Goal: Information Seeking & Learning: Learn about a topic

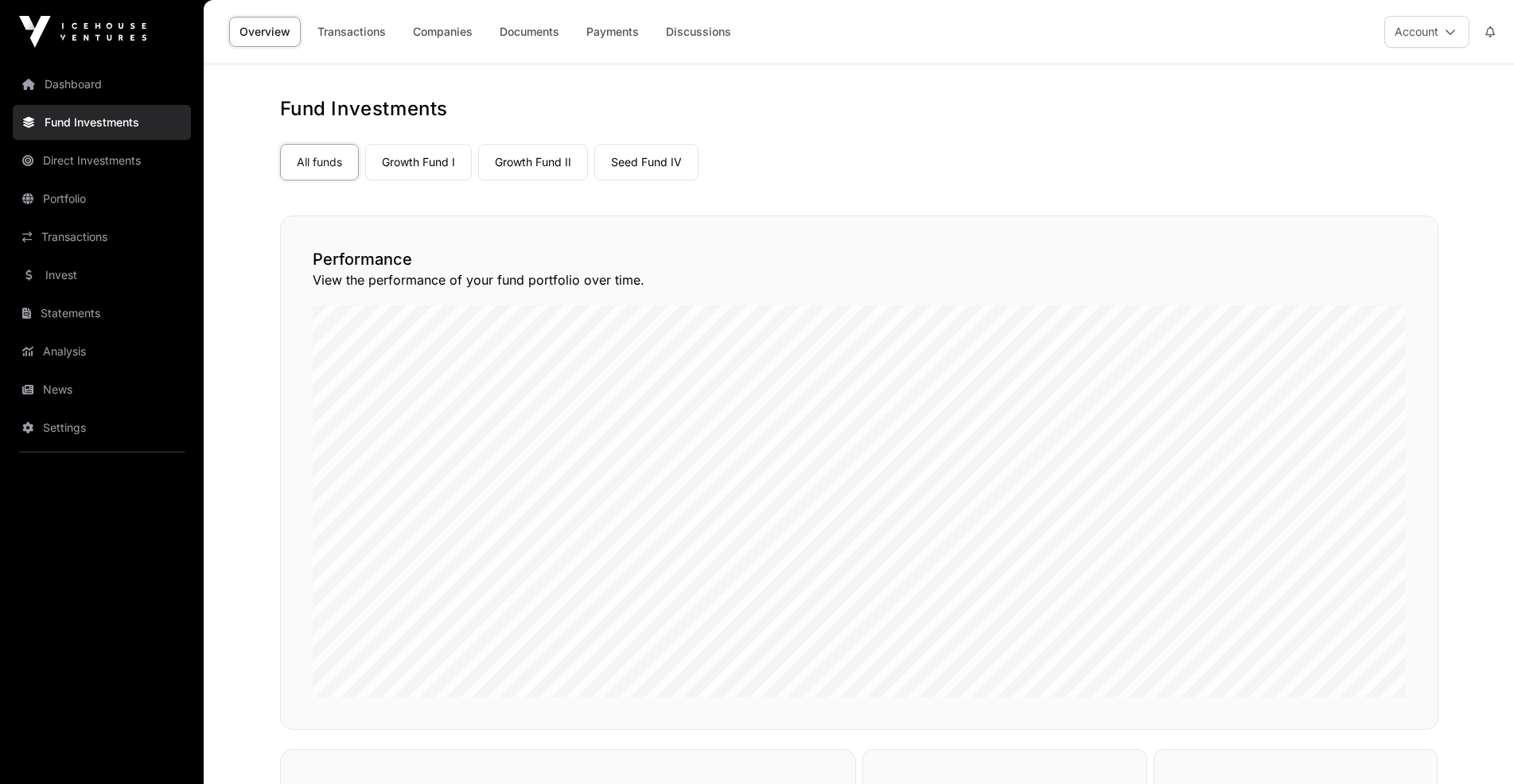
click at [651, 164] on link "Seed Fund IV" at bounding box center [646, 162] width 104 height 37
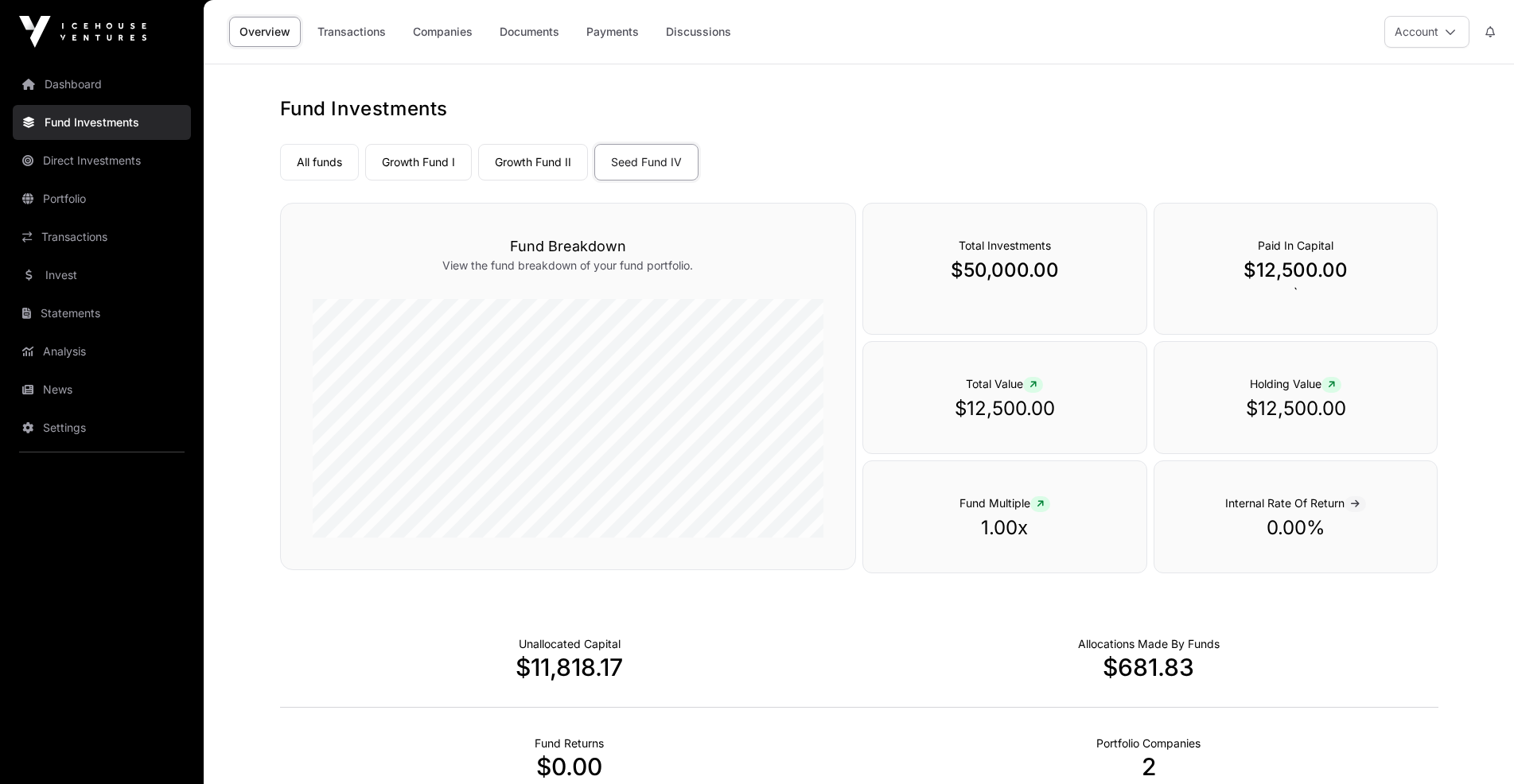
click at [79, 202] on link "Portfolio" at bounding box center [102, 198] width 178 height 35
click at [643, 171] on link "Seed Fund IV" at bounding box center [646, 162] width 104 height 37
click at [554, 160] on link "Growth Fund II" at bounding box center [533, 162] width 110 height 37
click at [407, 157] on link "Growth Fund I" at bounding box center [419, 162] width 107 height 37
click at [565, 169] on link "Growth Fund II" at bounding box center [533, 162] width 110 height 37
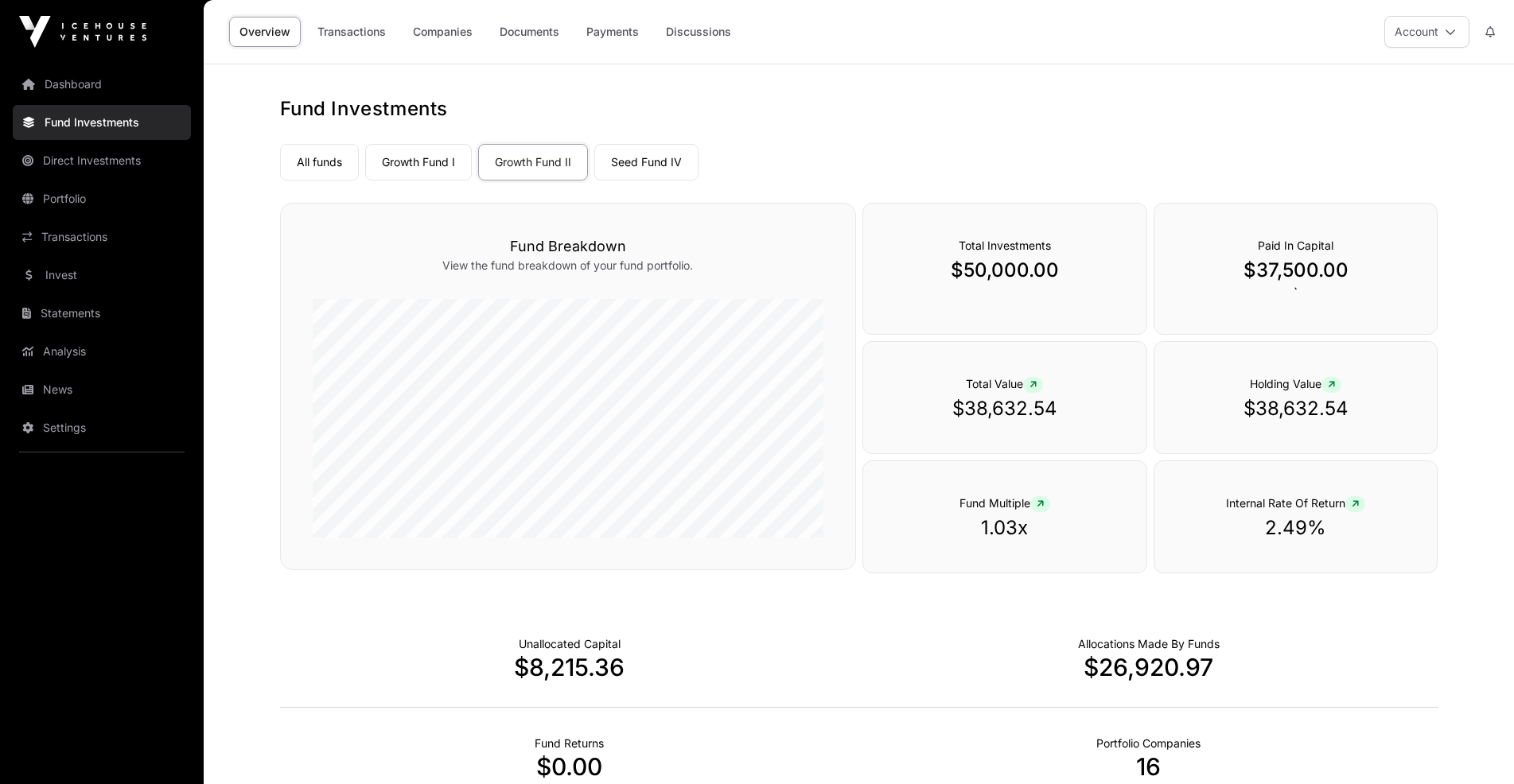
click at [668, 165] on link "Seed Fund IV" at bounding box center [646, 162] width 104 height 37
click at [79, 186] on link "Portfolio" at bounding box center [102, 198] width 178 height 35
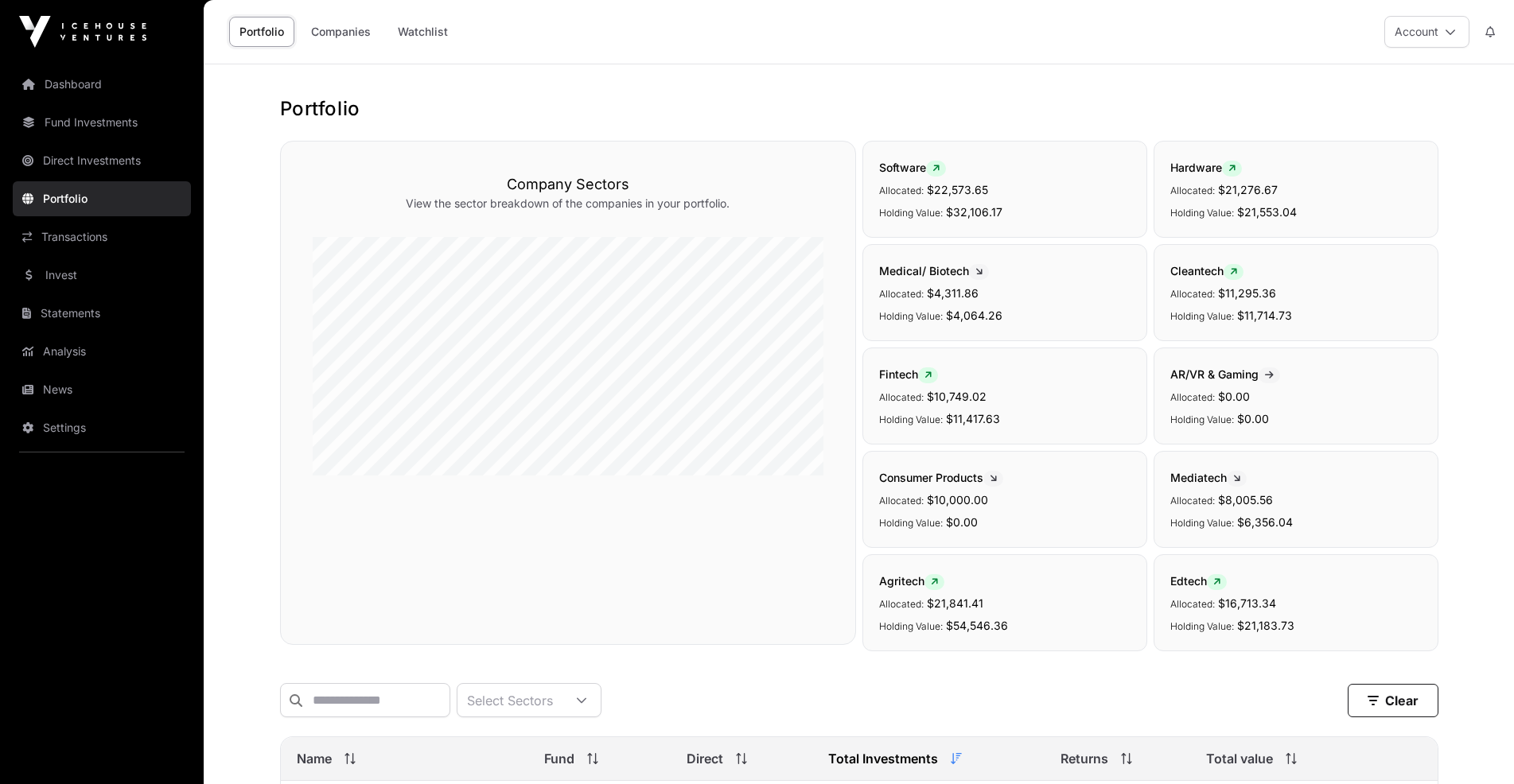
click at [334, 32] on link "Companies" at bounding box center [341, 31] width 80 height 30
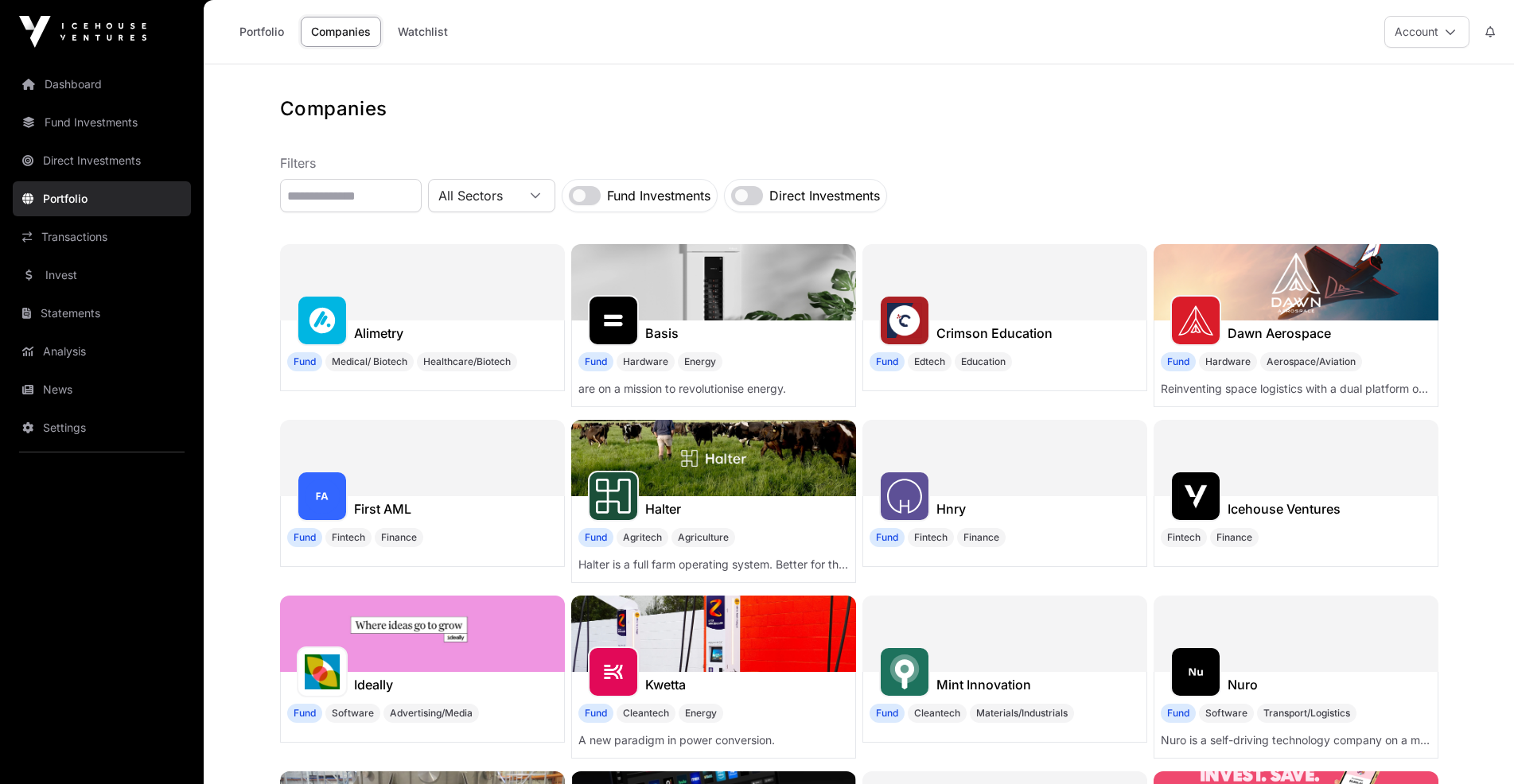
click at [113, 126] on link "Fund Investments" at bounding box center [102, 122] width 178 height 35
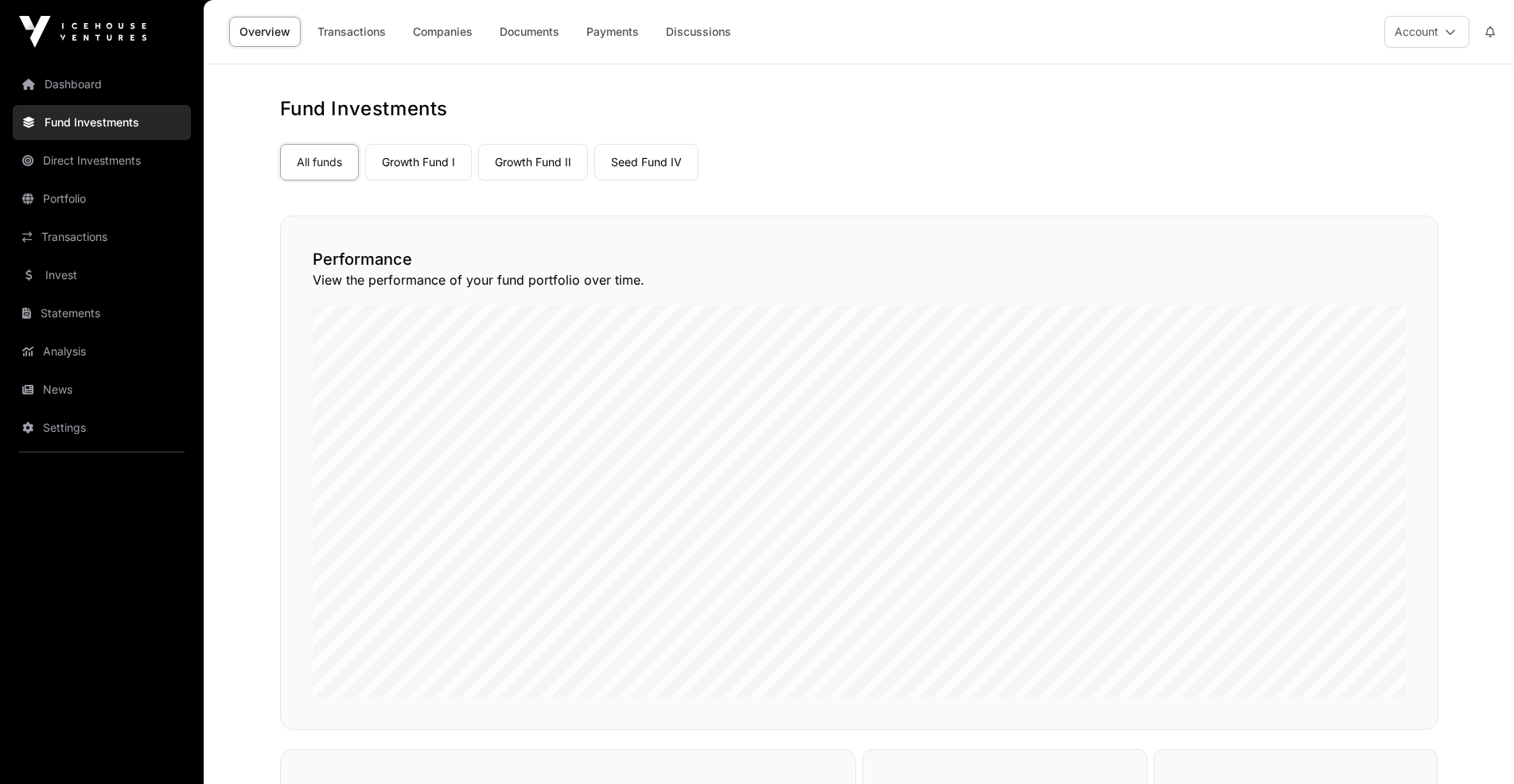
click at [455, 33] on link "Companies" at bounding box center [442, 31] width 80 height 30
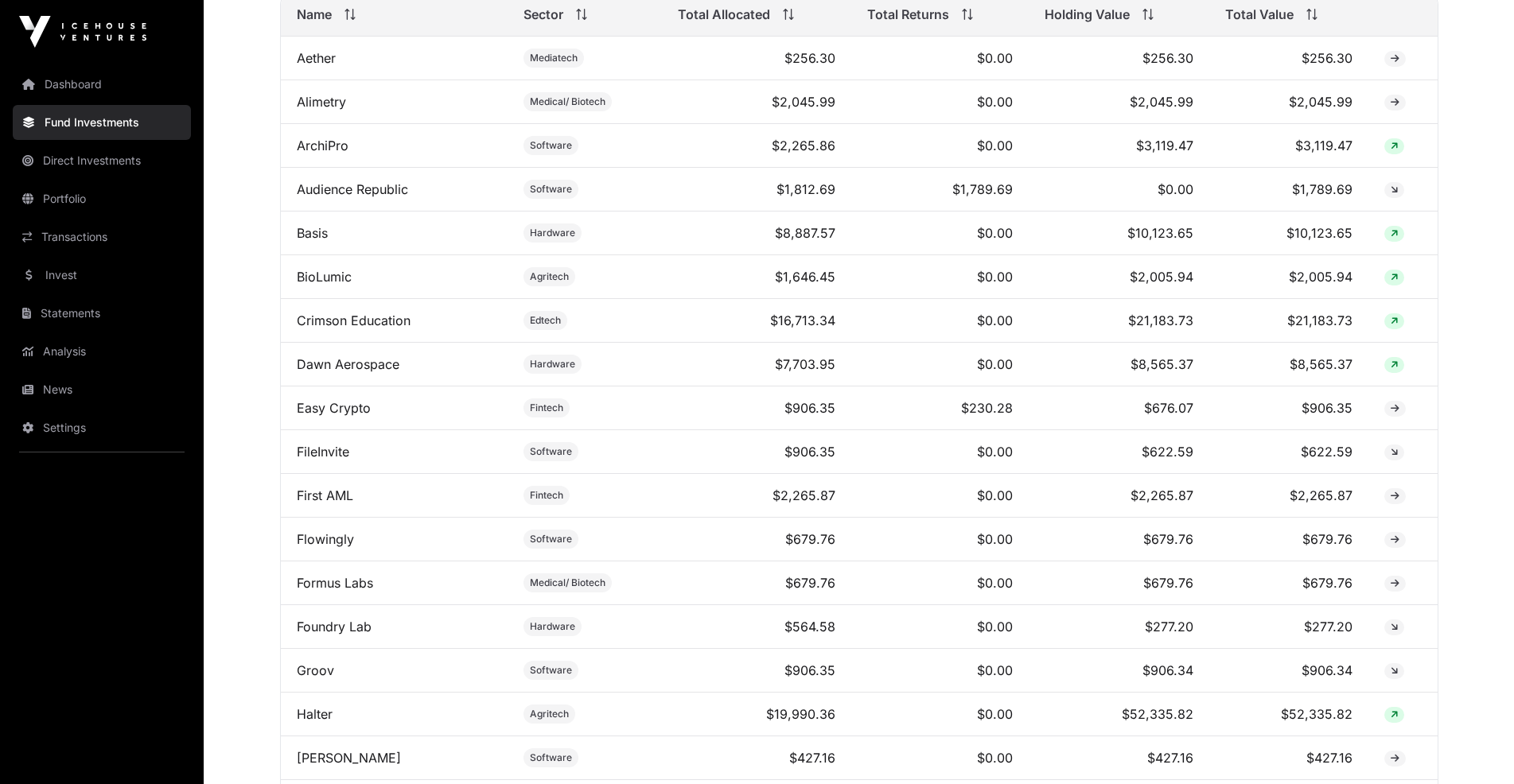
scroll to position [795, 0]
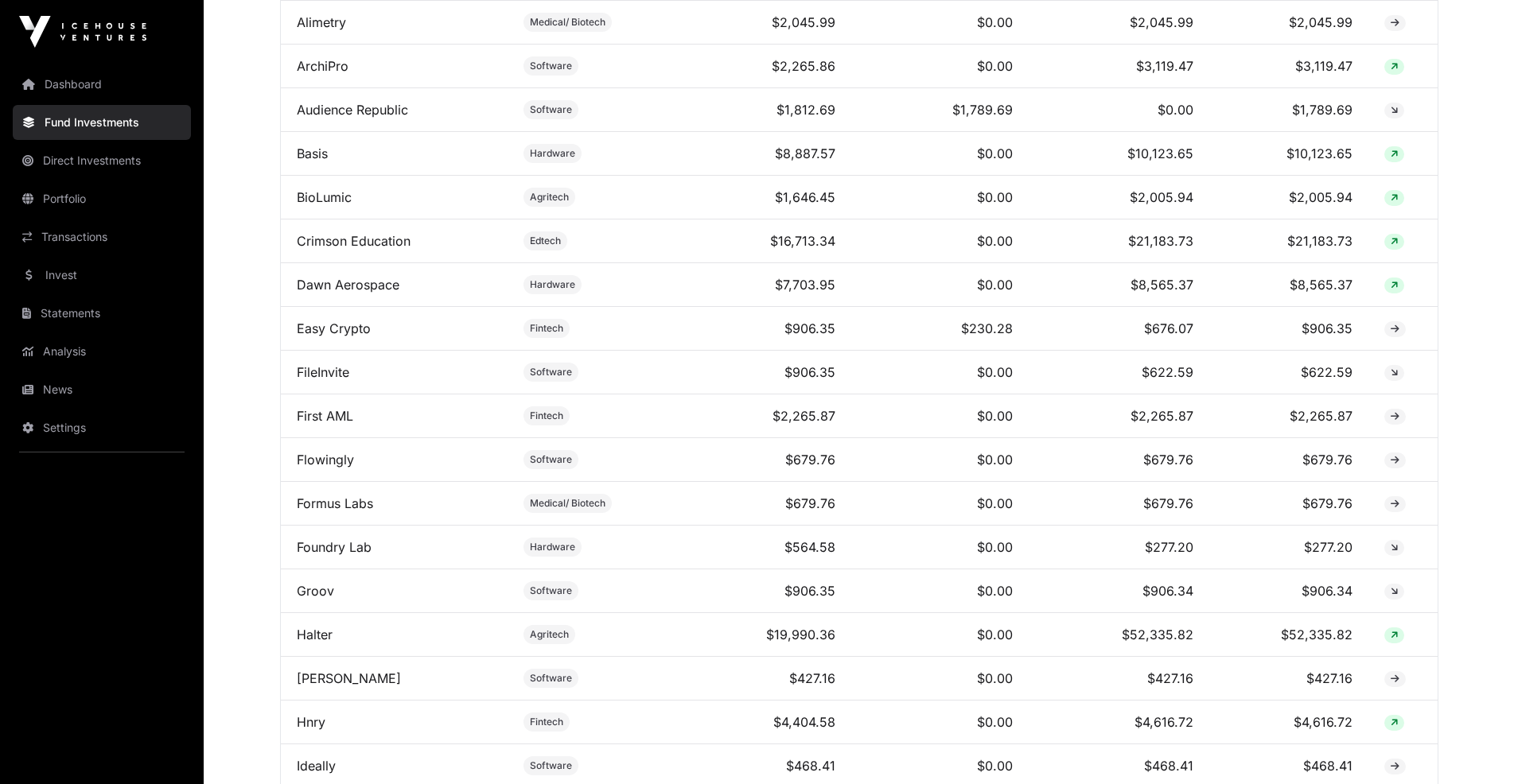
click at [72, 274] on link "Invest" at bounding box center [102, 275] width 178 height 35
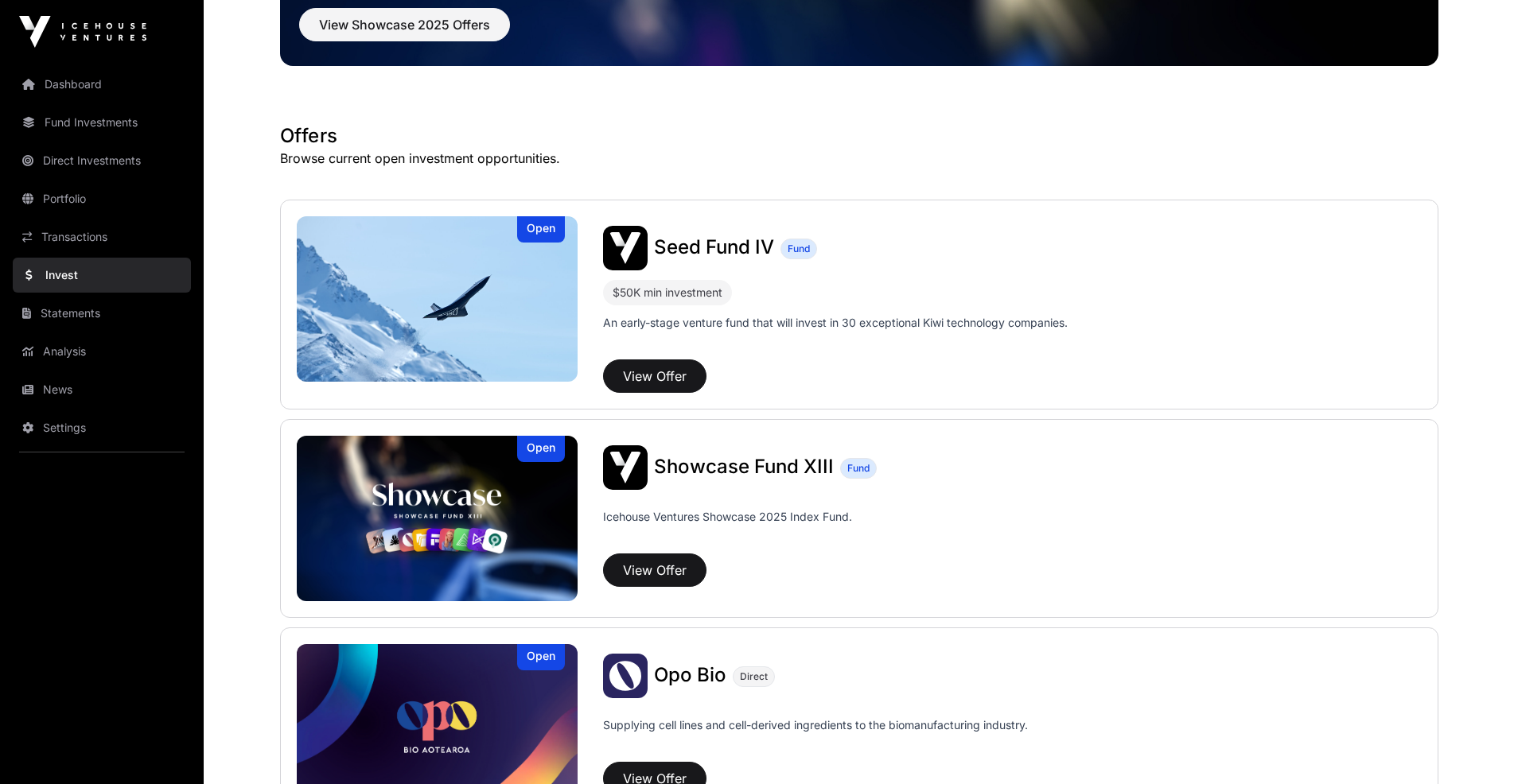
scroll to position [238, 0]
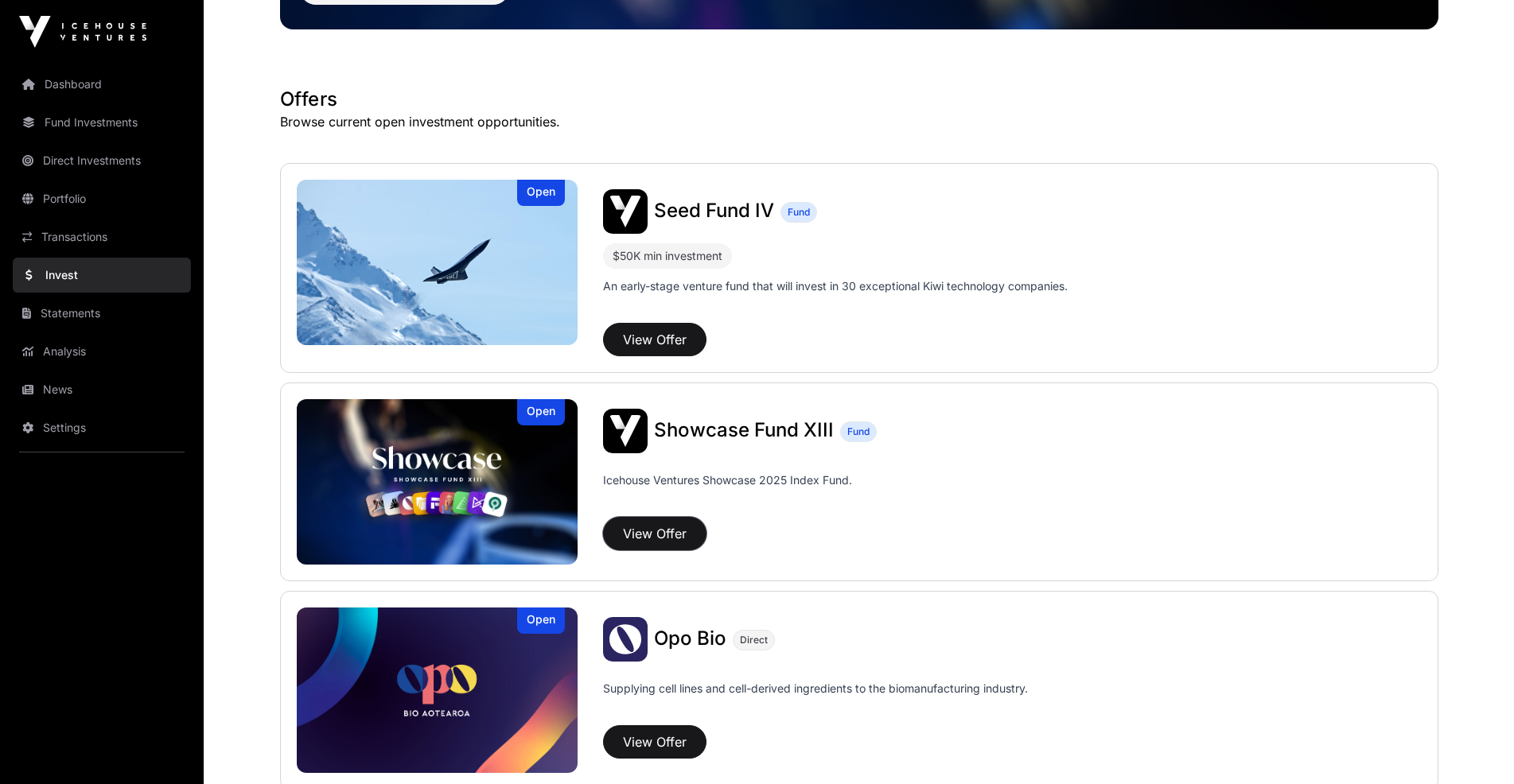
click at [673, 526] on button "View Offer" at bounding box center [655, 534] width 104 height 33
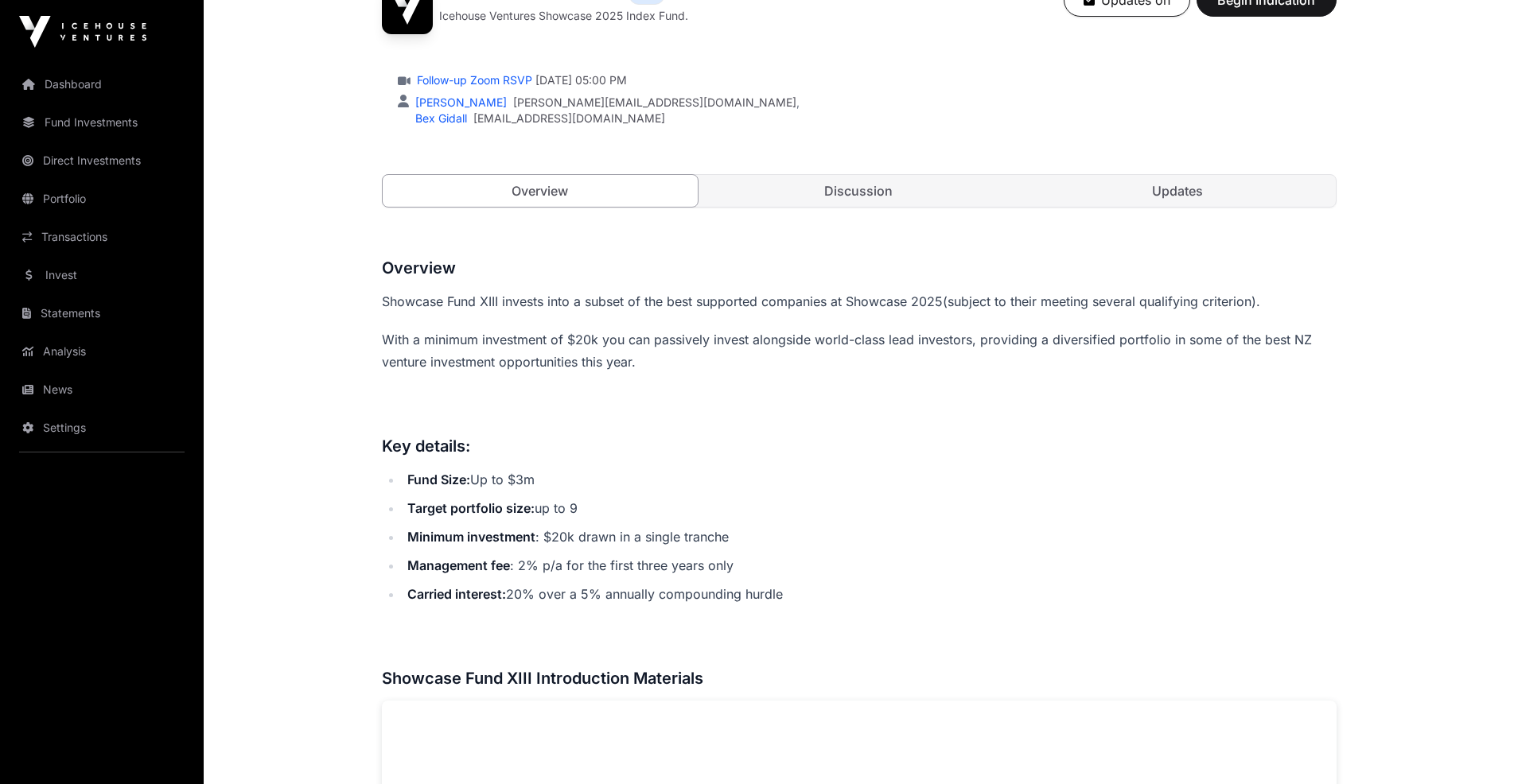
scroll to position [397, 0]
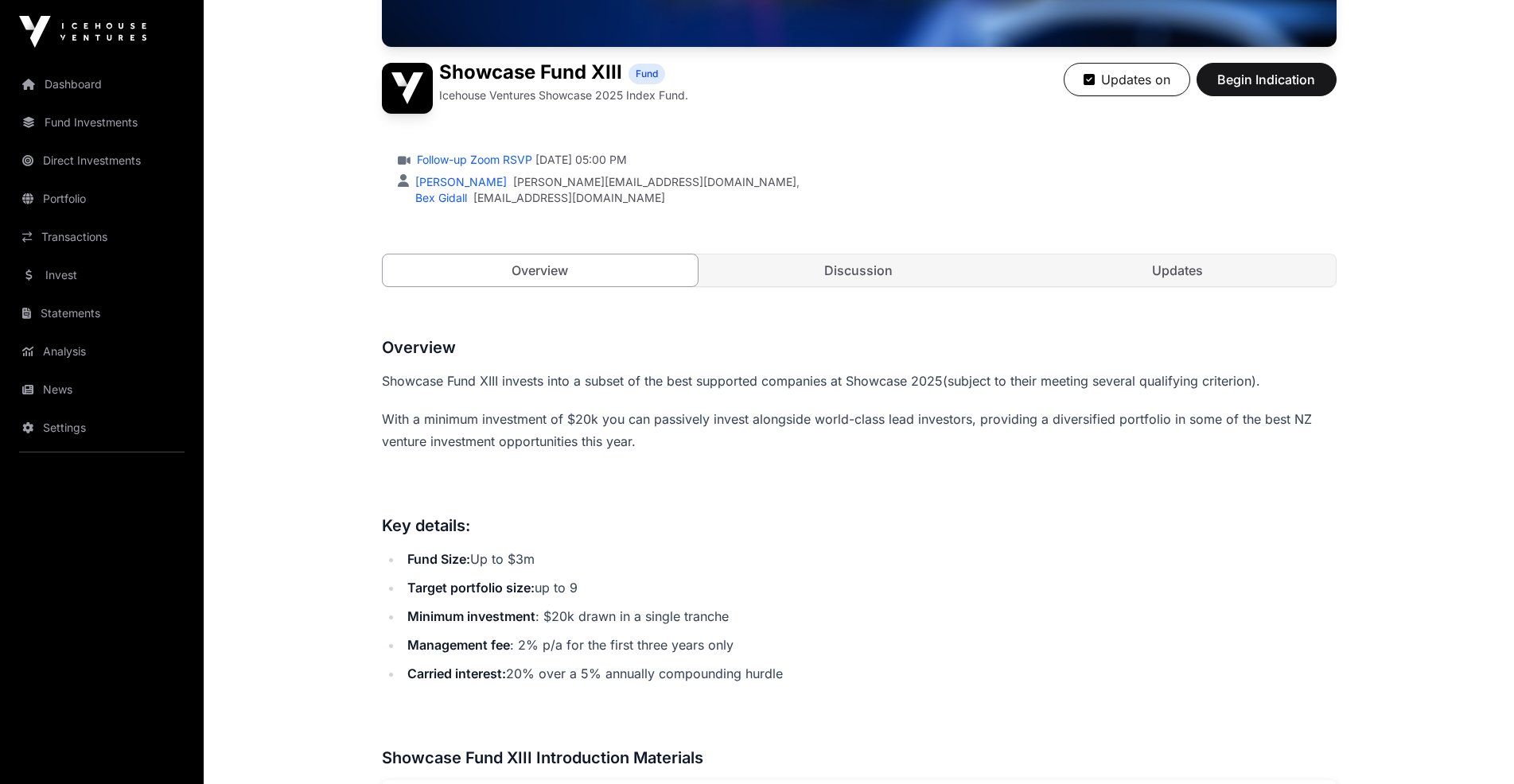
click at [899, 277] on link "Discussion" at bounding box center [859, 270] width 316 height 32
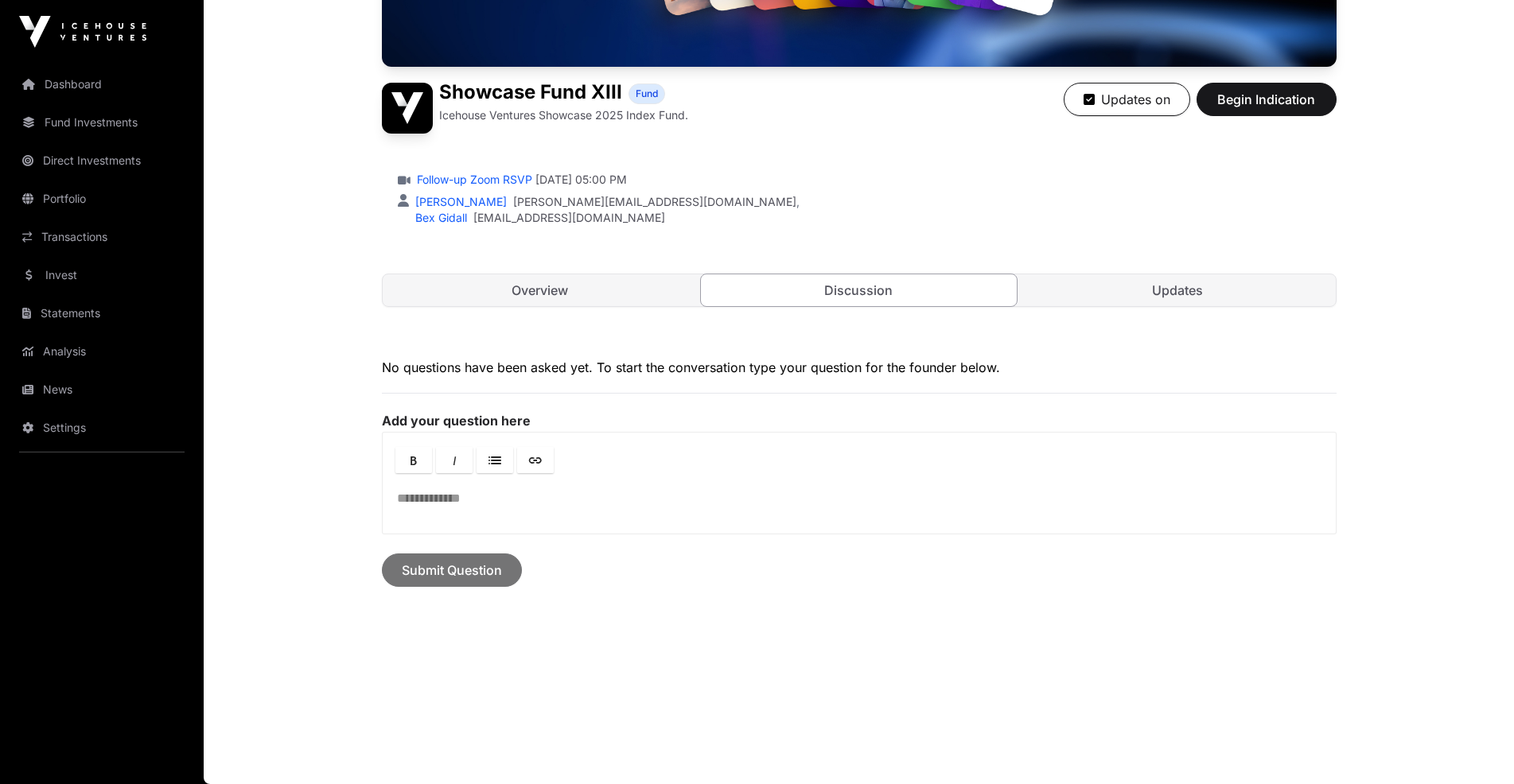
scroll to position [378, 0]
click at [549, 290] on link "Overview" at bounding box center [540, 290] width 316 height 32
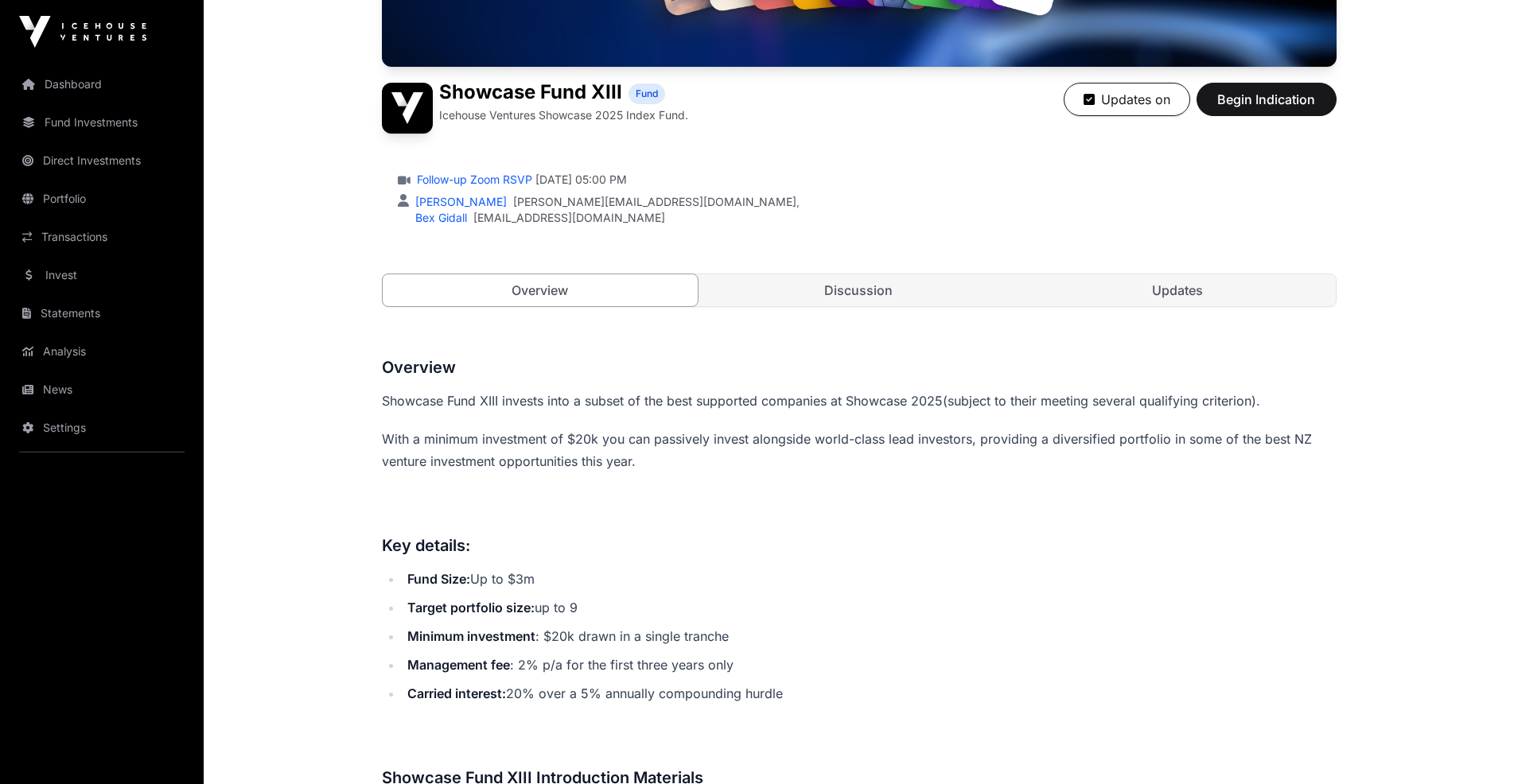
click at [1254, 296] on link "Updates" at bounding box center [1178, 290] width 316 height 32
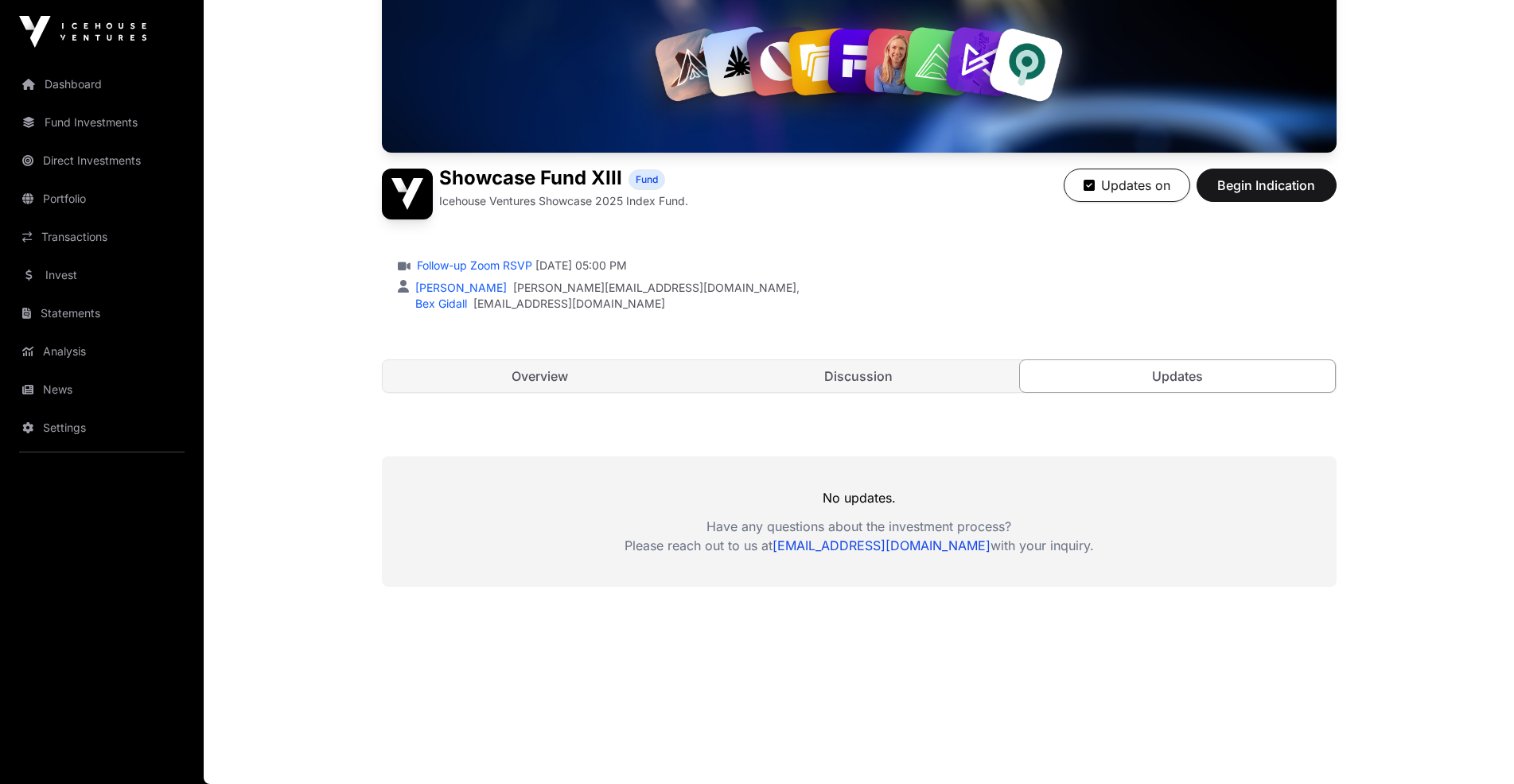
scroll to position [292, 0]
click at [593, 361] on link "Overview" at bounding box center [540, 376] width 316 height 32
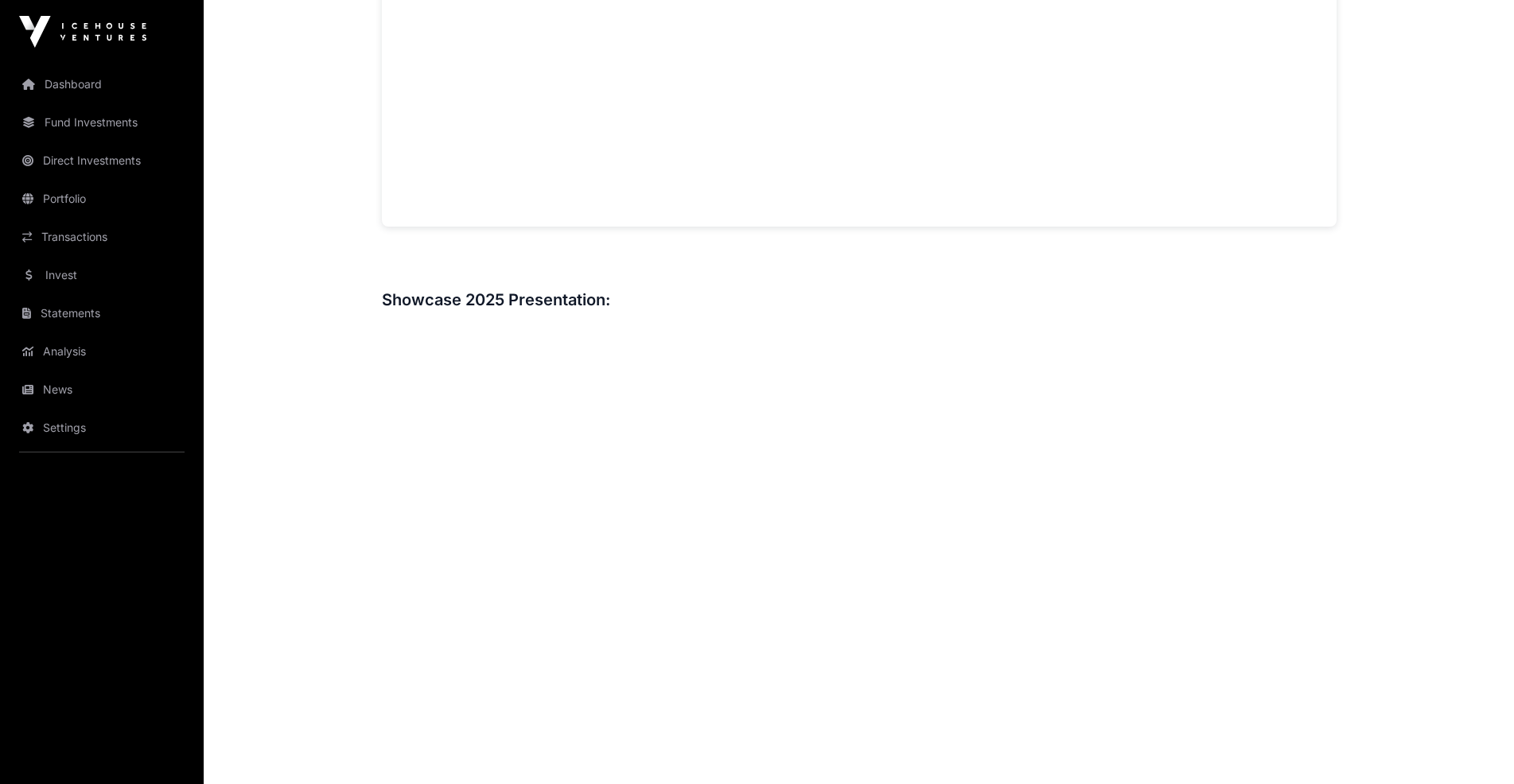
scroll to position [1485, 0]
click at [71, 268] on link "Invest" at bounding box center [102, 275] width 178 height 35
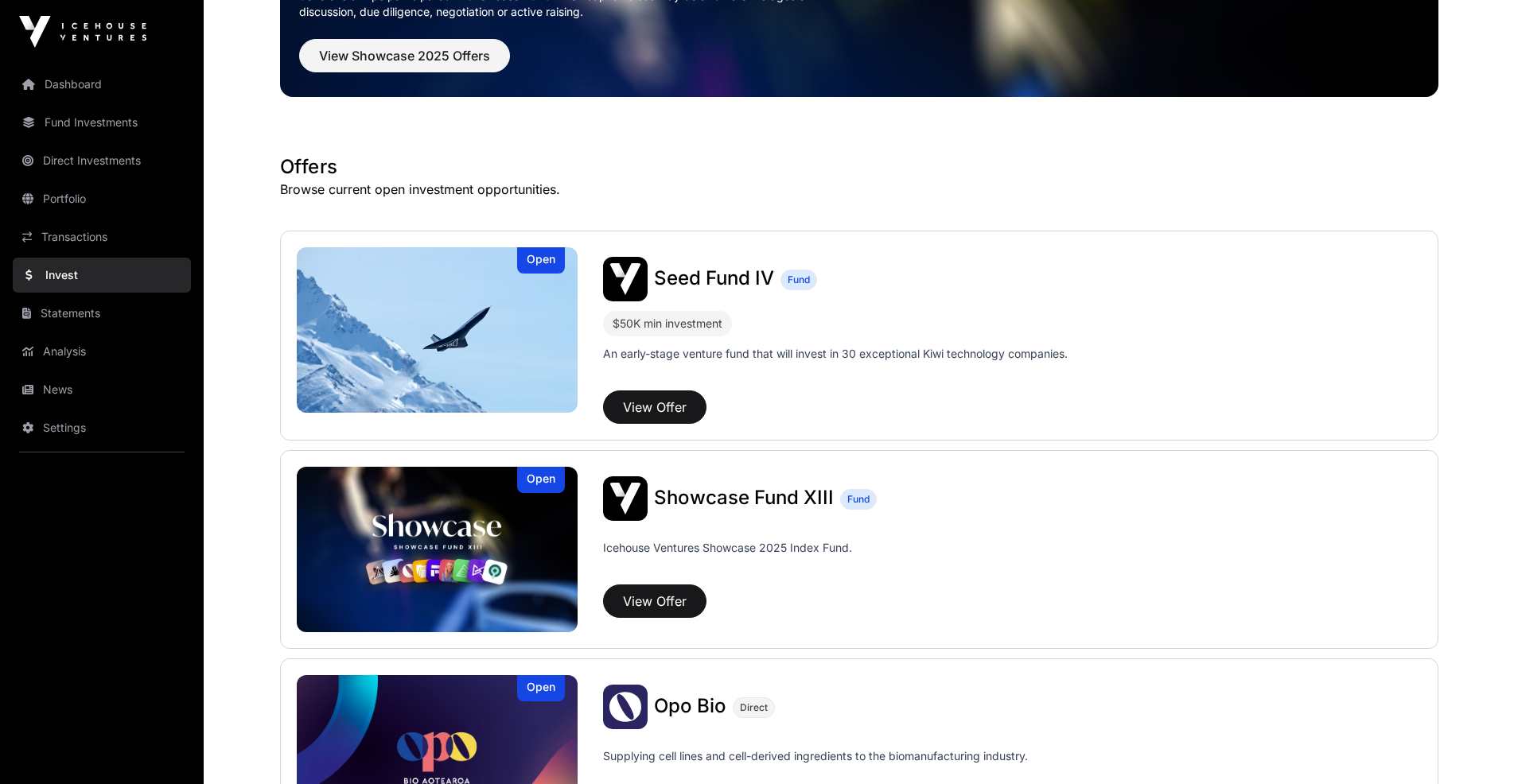
scroll to position [238, 0]
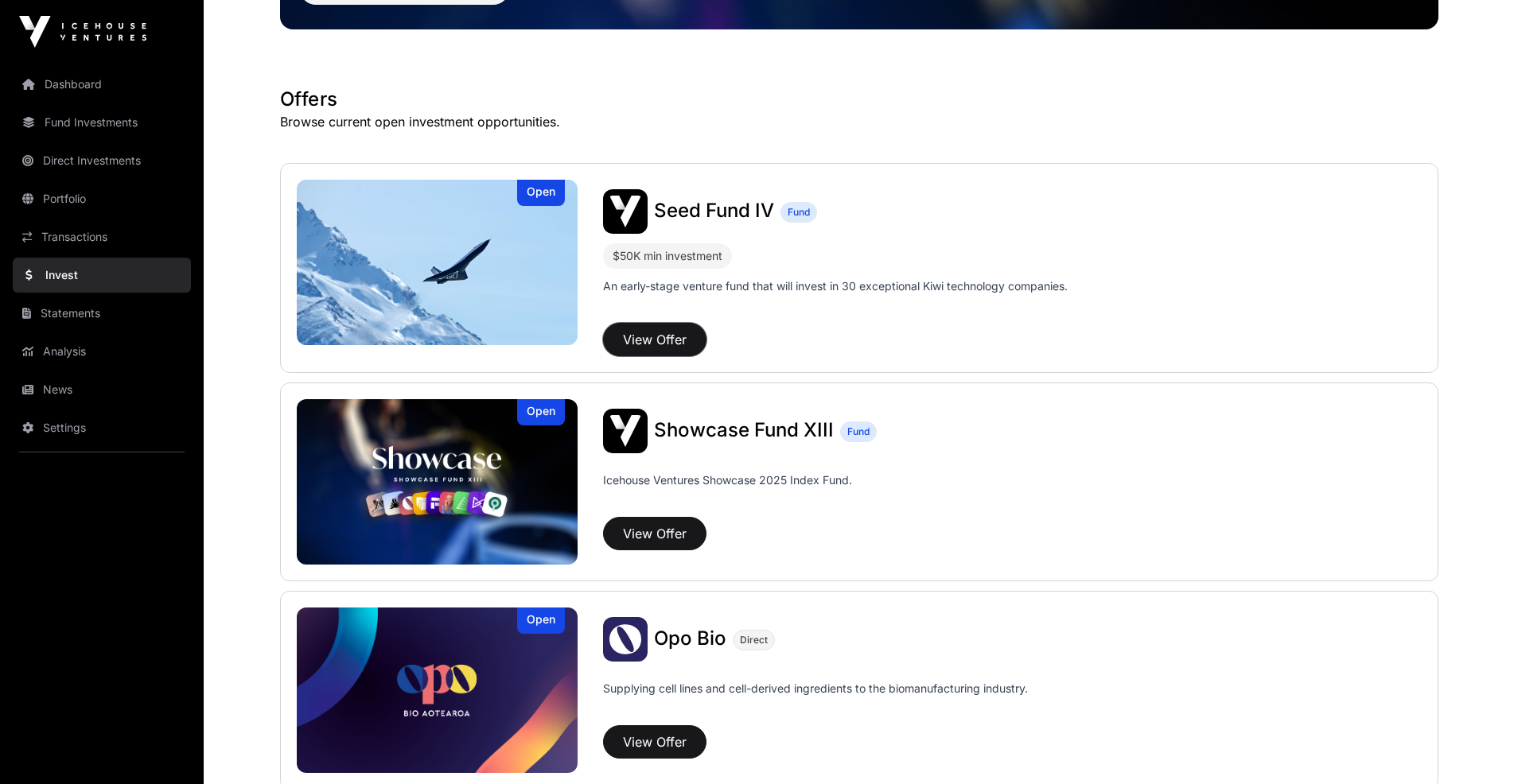
click at [654, 341] on button "View Offer" at bounding box center [655, 339] width 104 height 33
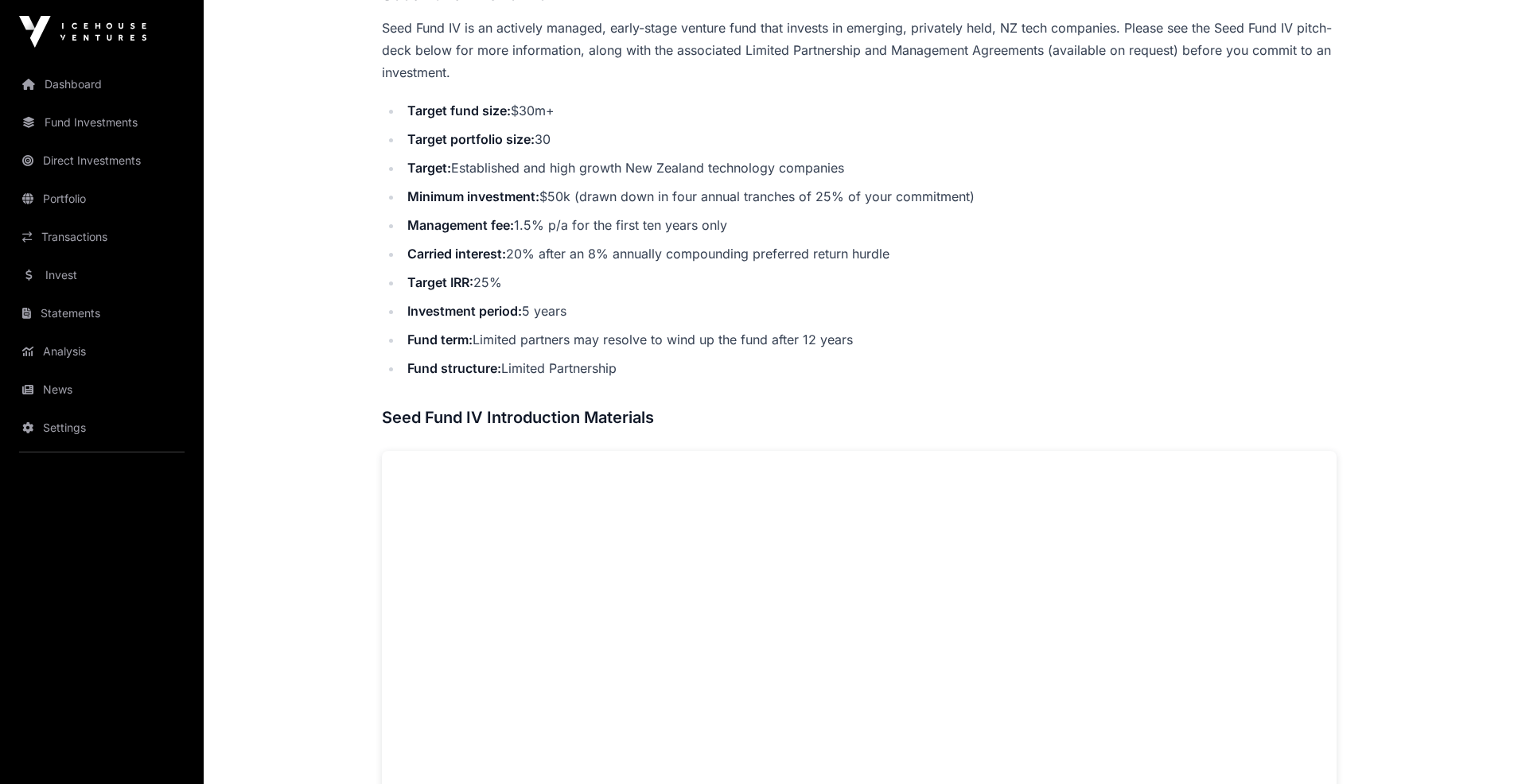
scroll to position [477, 0]
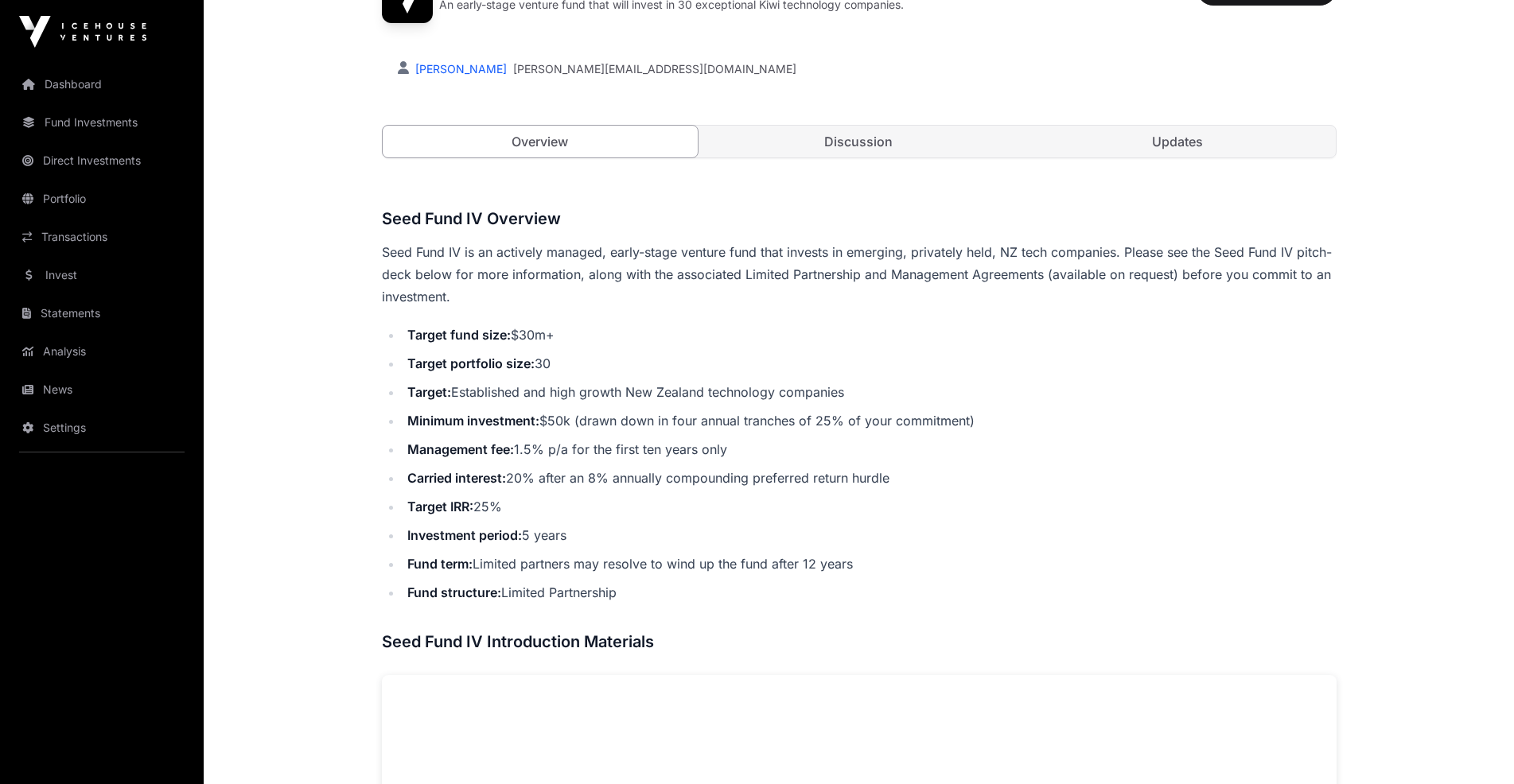
click at [77, 200] on link "Portfolio" at bounding box center [102, 198] width 178 height 35
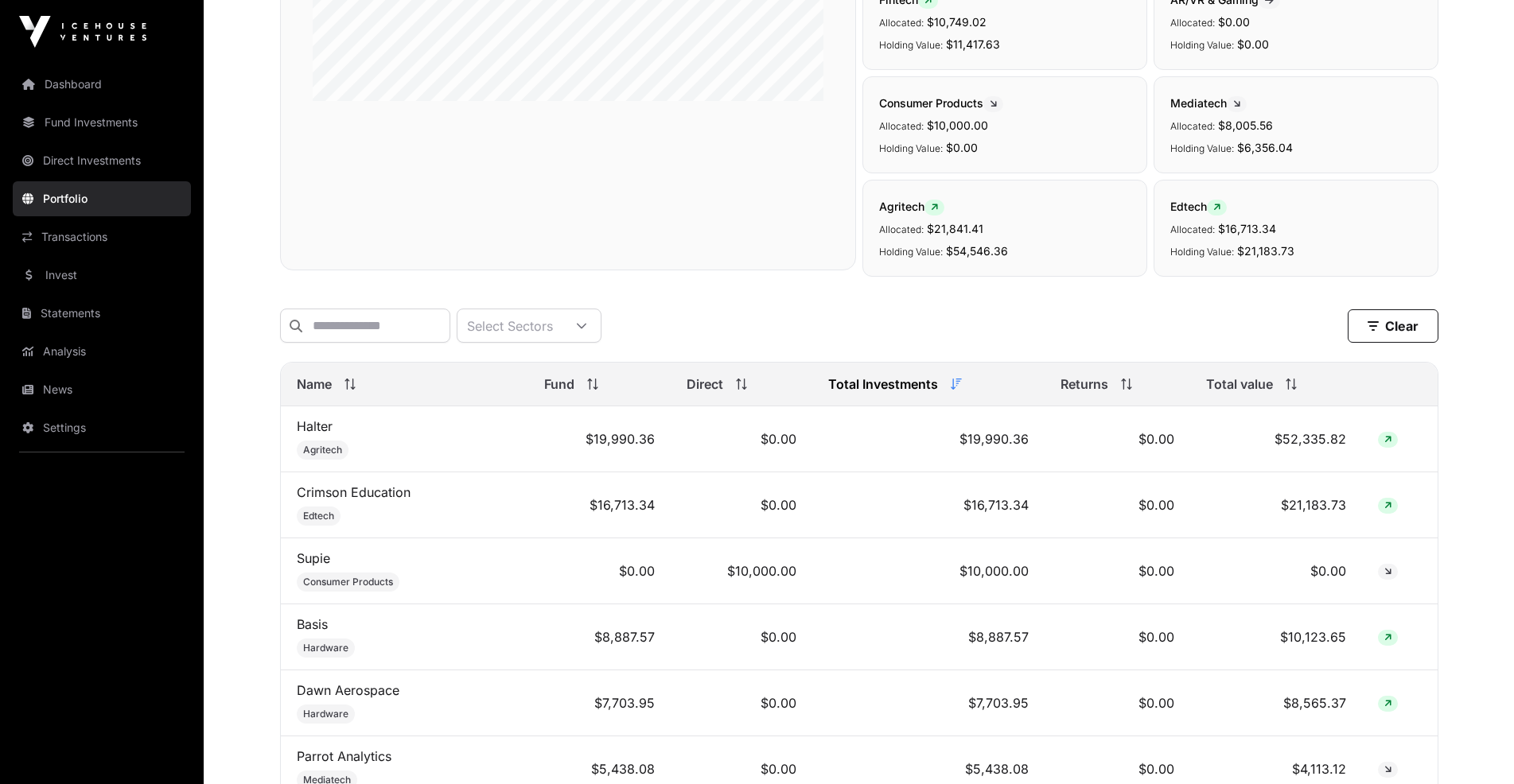
scroll to position [397, 0]
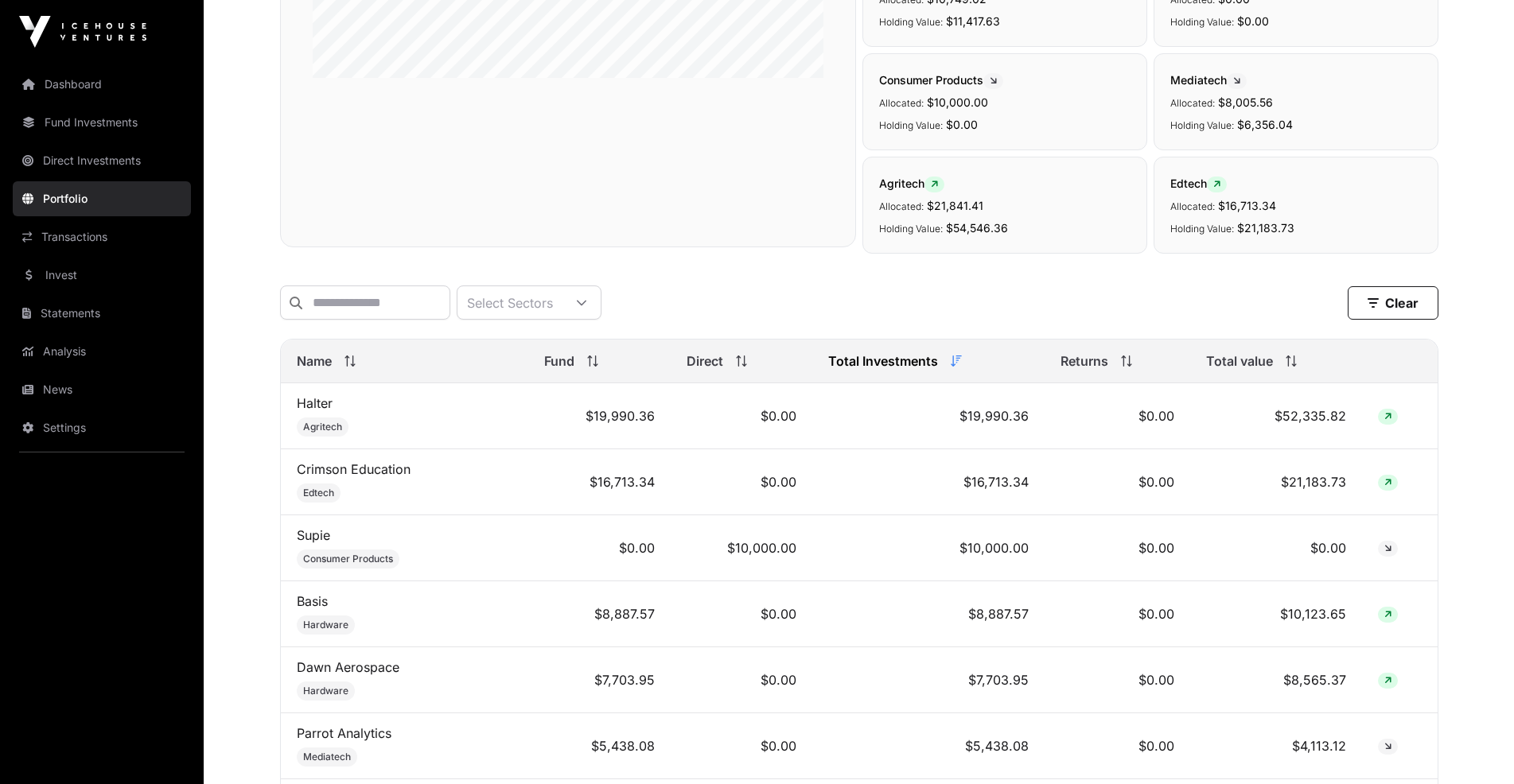
click at [311, 411] on link "Halter" at bounding box center [315, 403] width 36 height 16
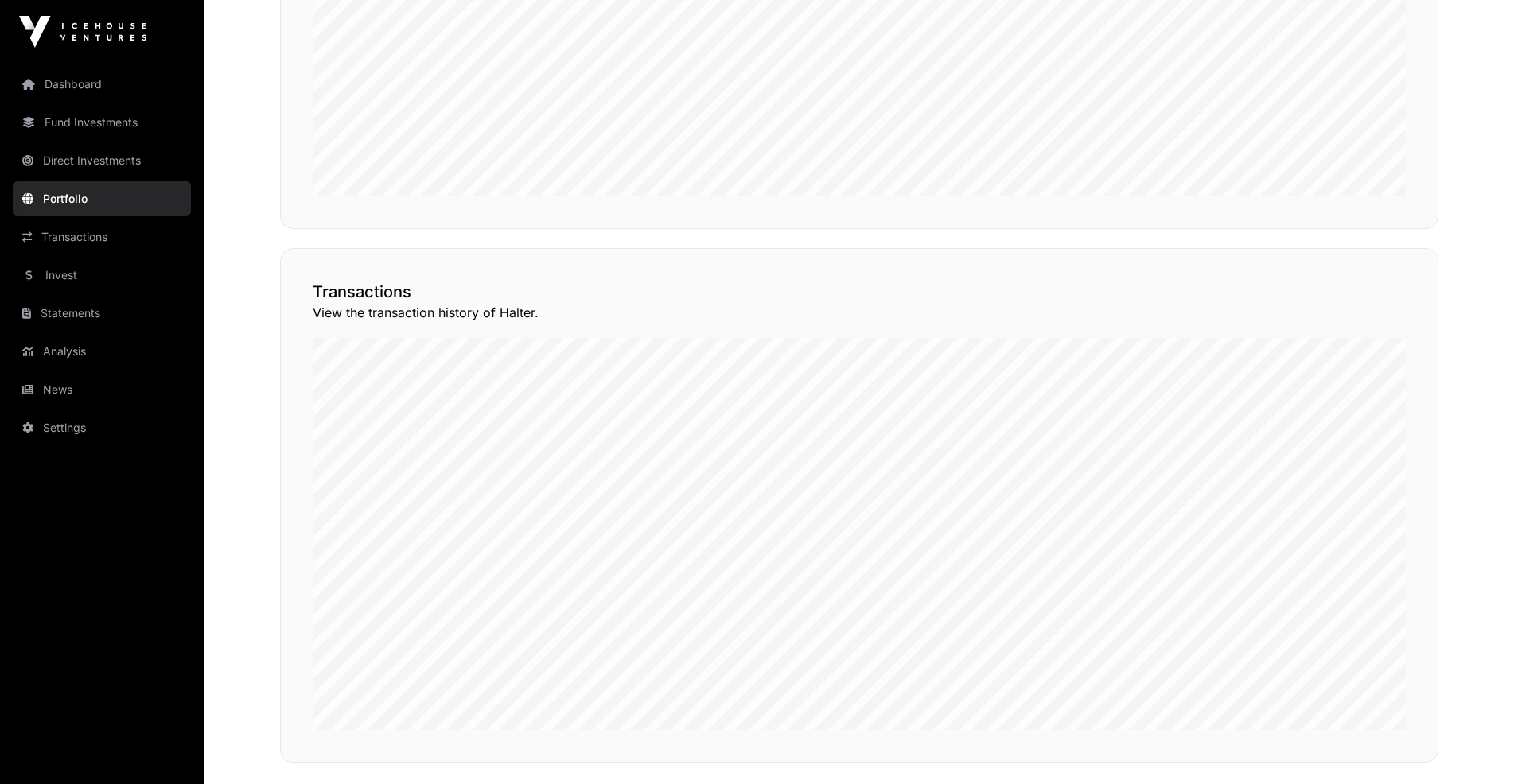
scroll to position [1146, 0]
click at [1371, 255] on button "View Transactions" at bounding box center [1366, 241] width 131 height 27
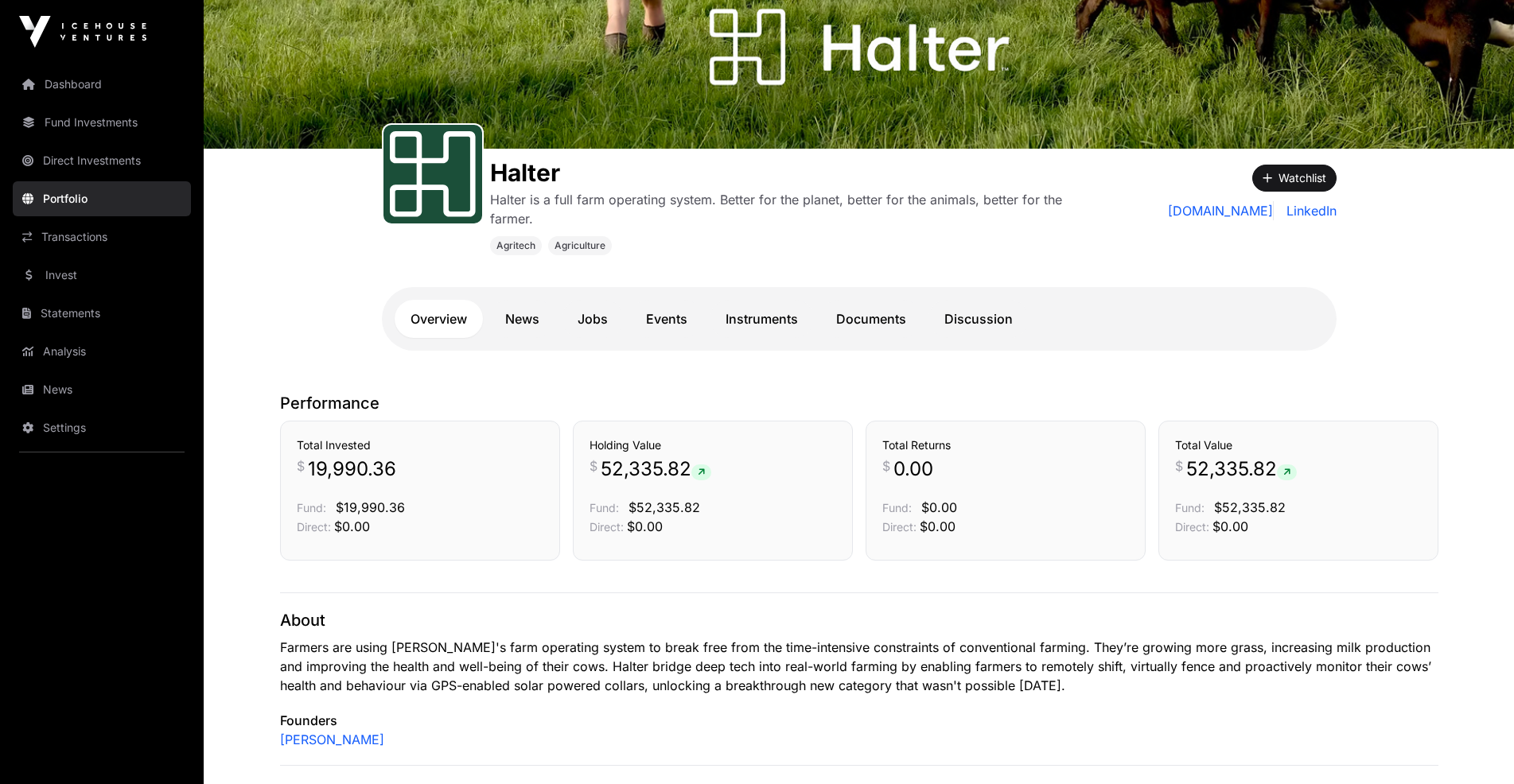
scroll to position [112, 0]
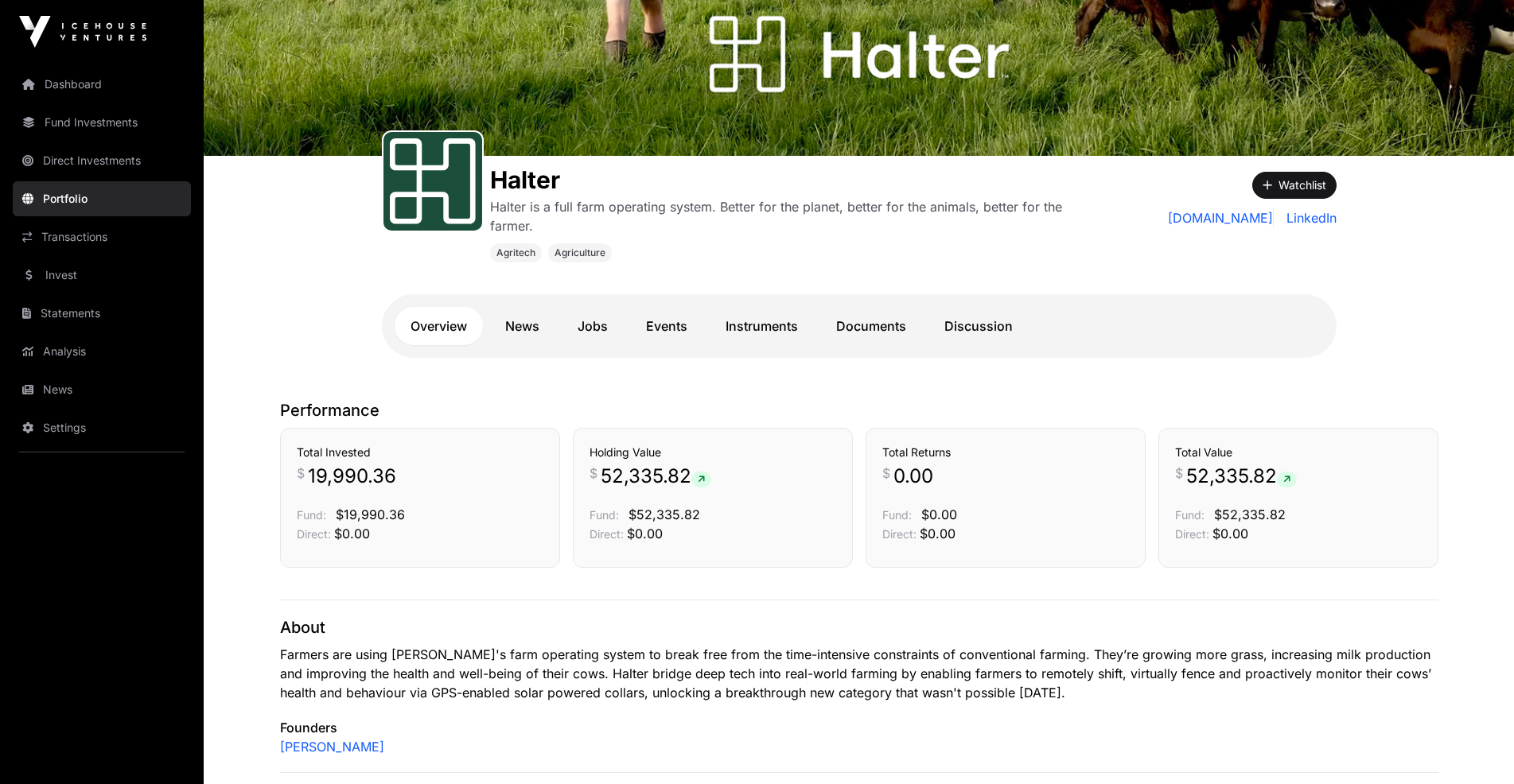
click at [766, 314] on link "Instruments" at bounding box center [762, 326] width 104 height 38
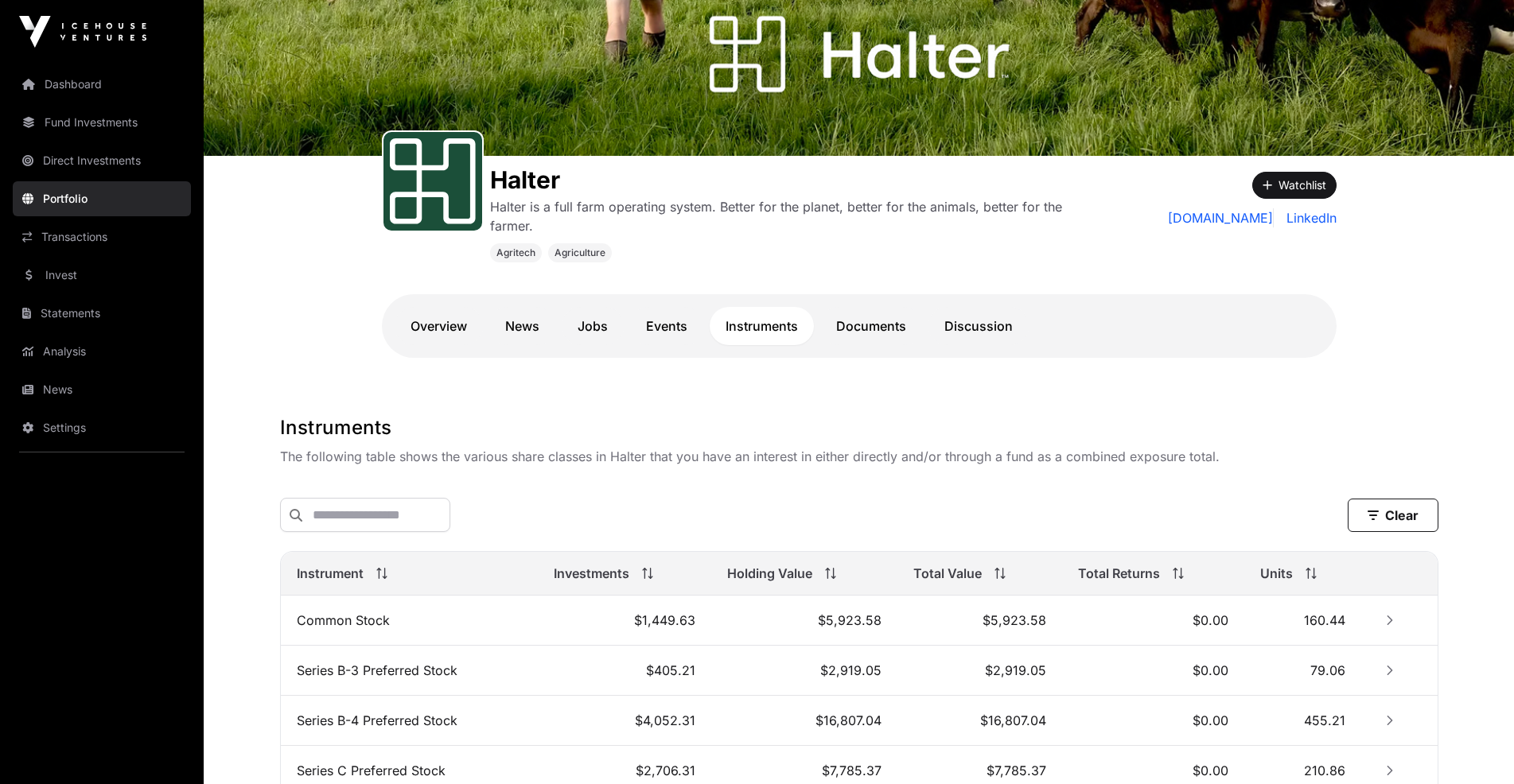
click at [525, 324] on link "News" at bounding box center [522, 326] width 66 height 38
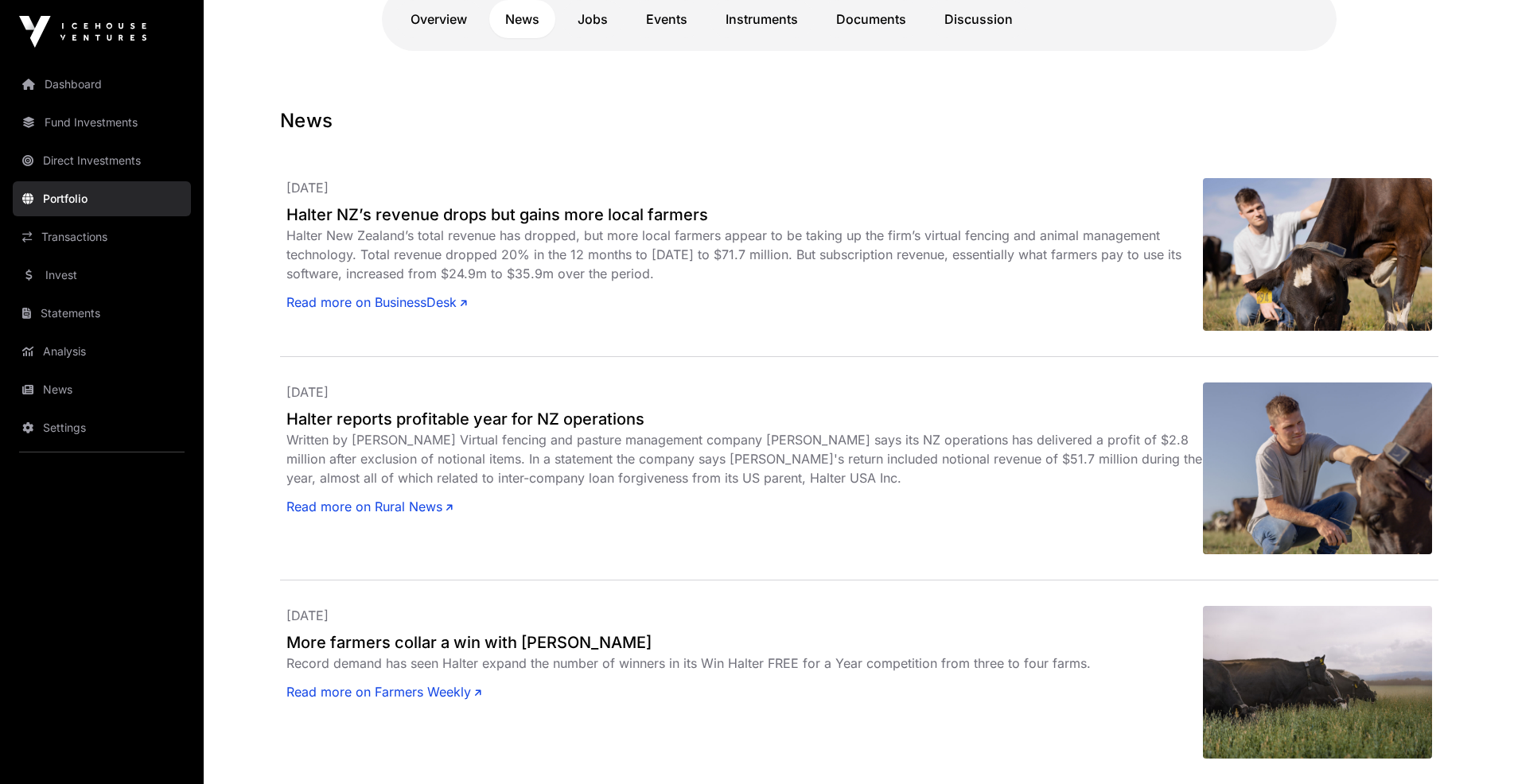
scroll to position [430, 0]
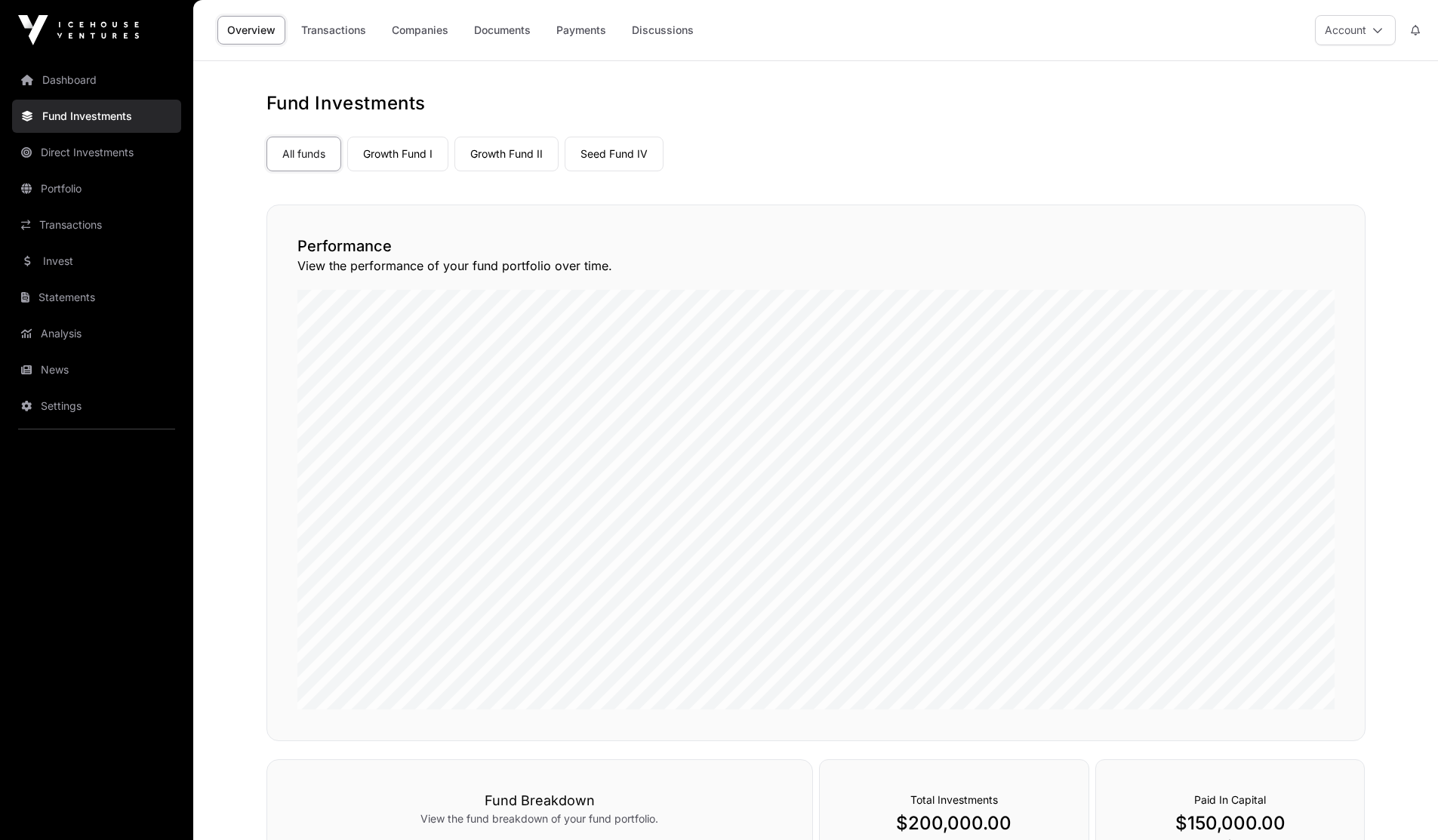
click at [417, 23] on link "Companies" at bounding box center [420, 29] width 76 height 29
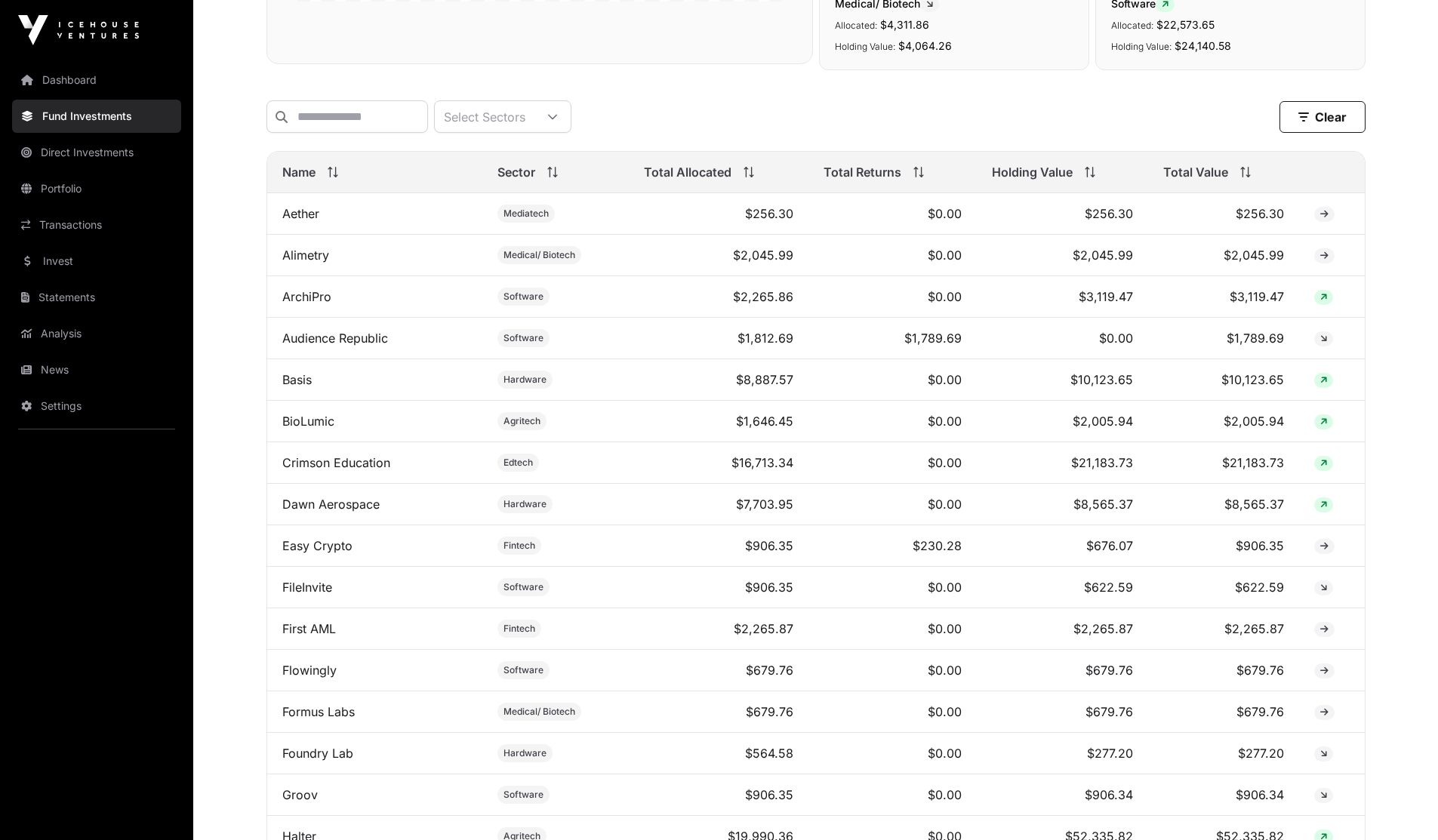
scroll to position [604, 0]
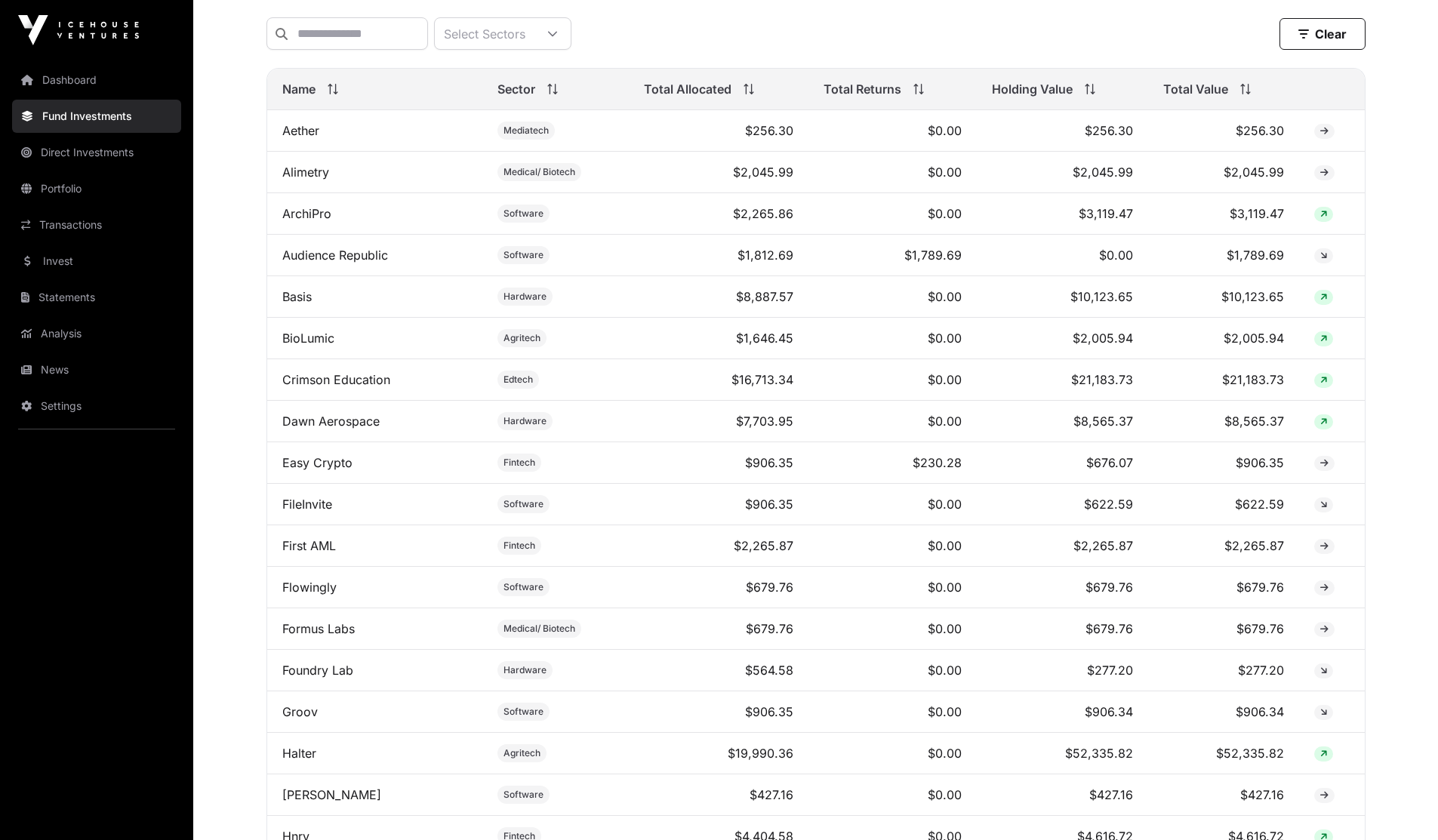
click at [302, 761] on link "Halter" at bounding box center [300, 753] width 34 height 15
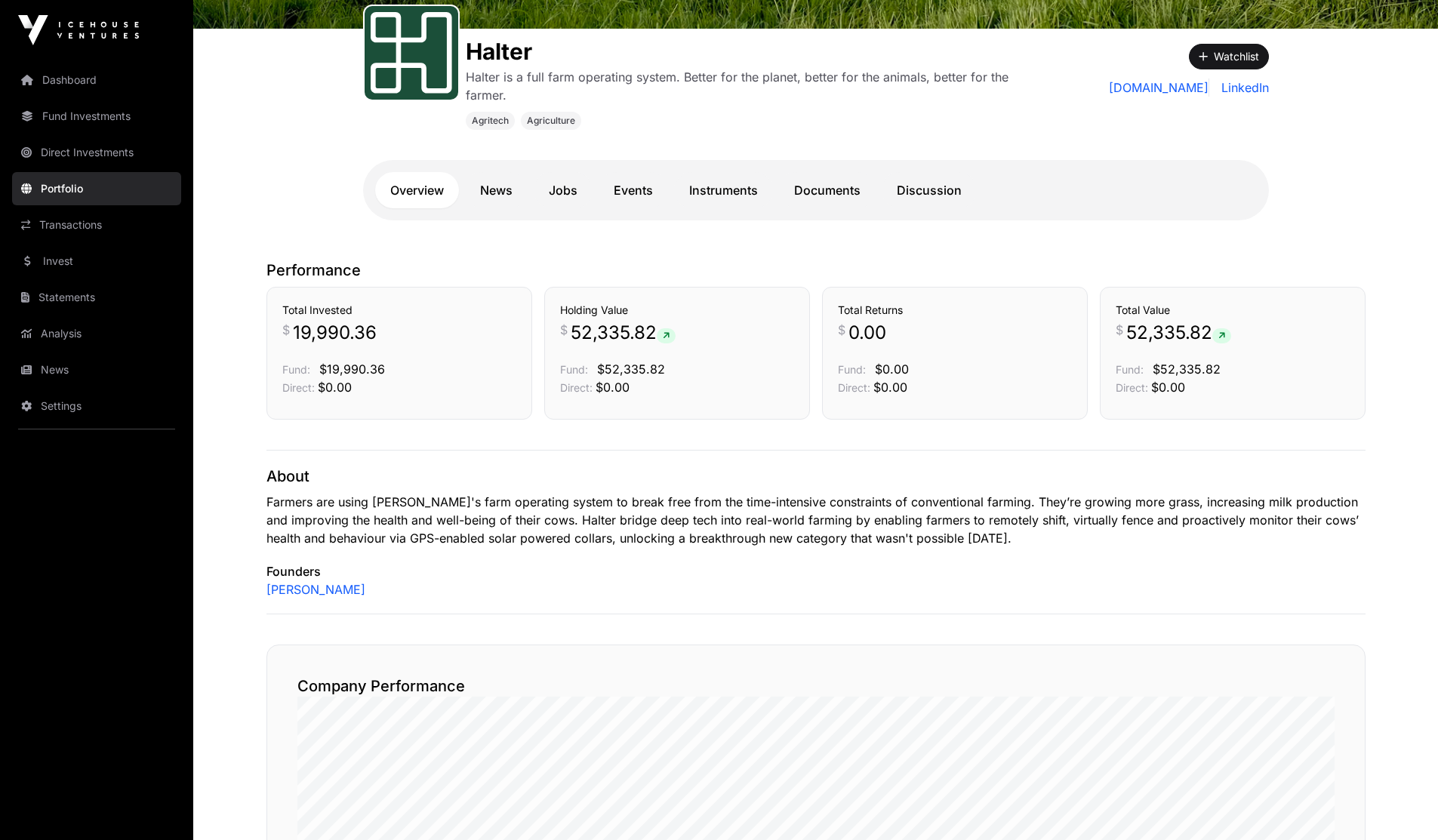
scroll to position [226, 0]
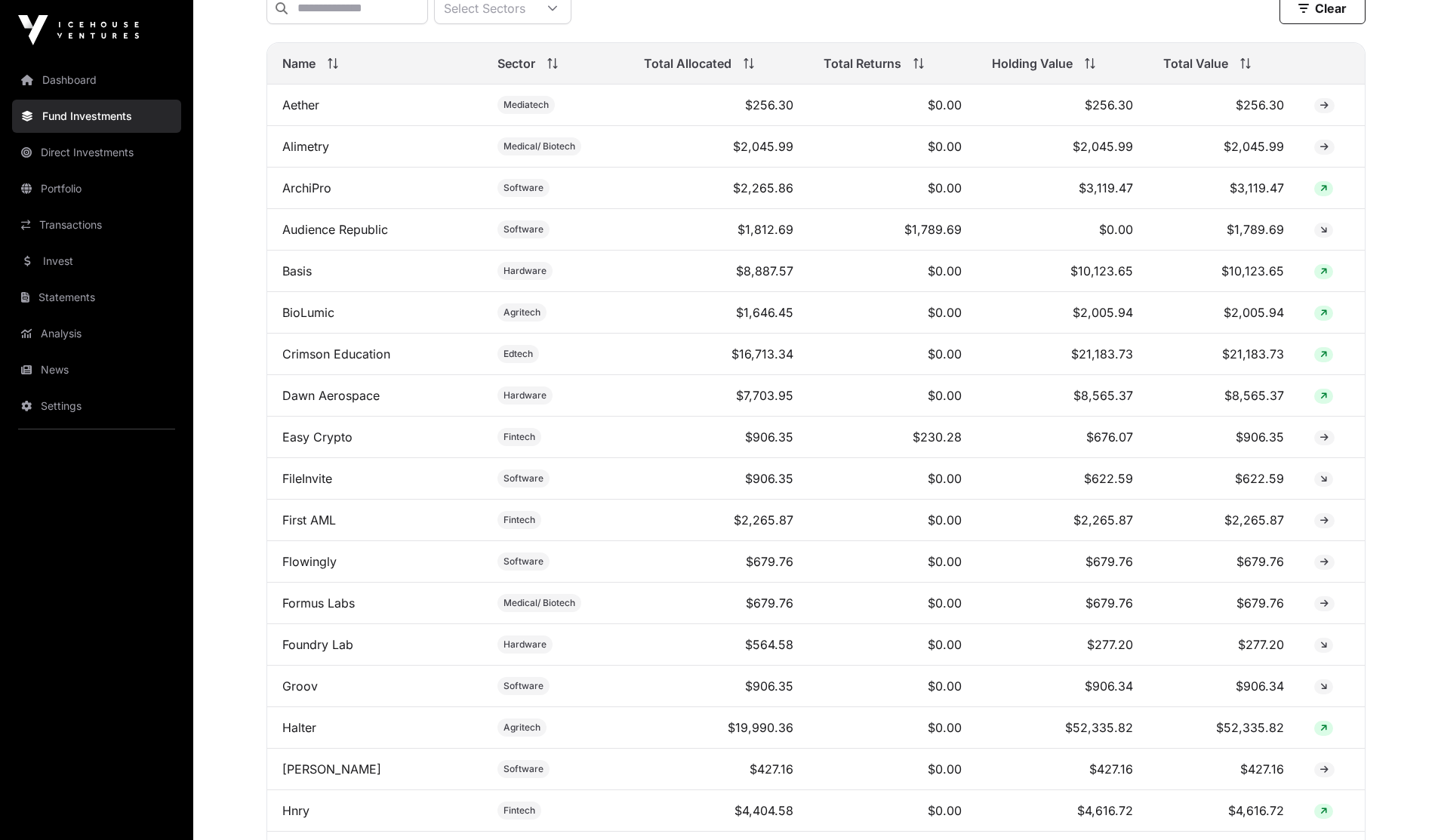
scroll to position [528, 0]
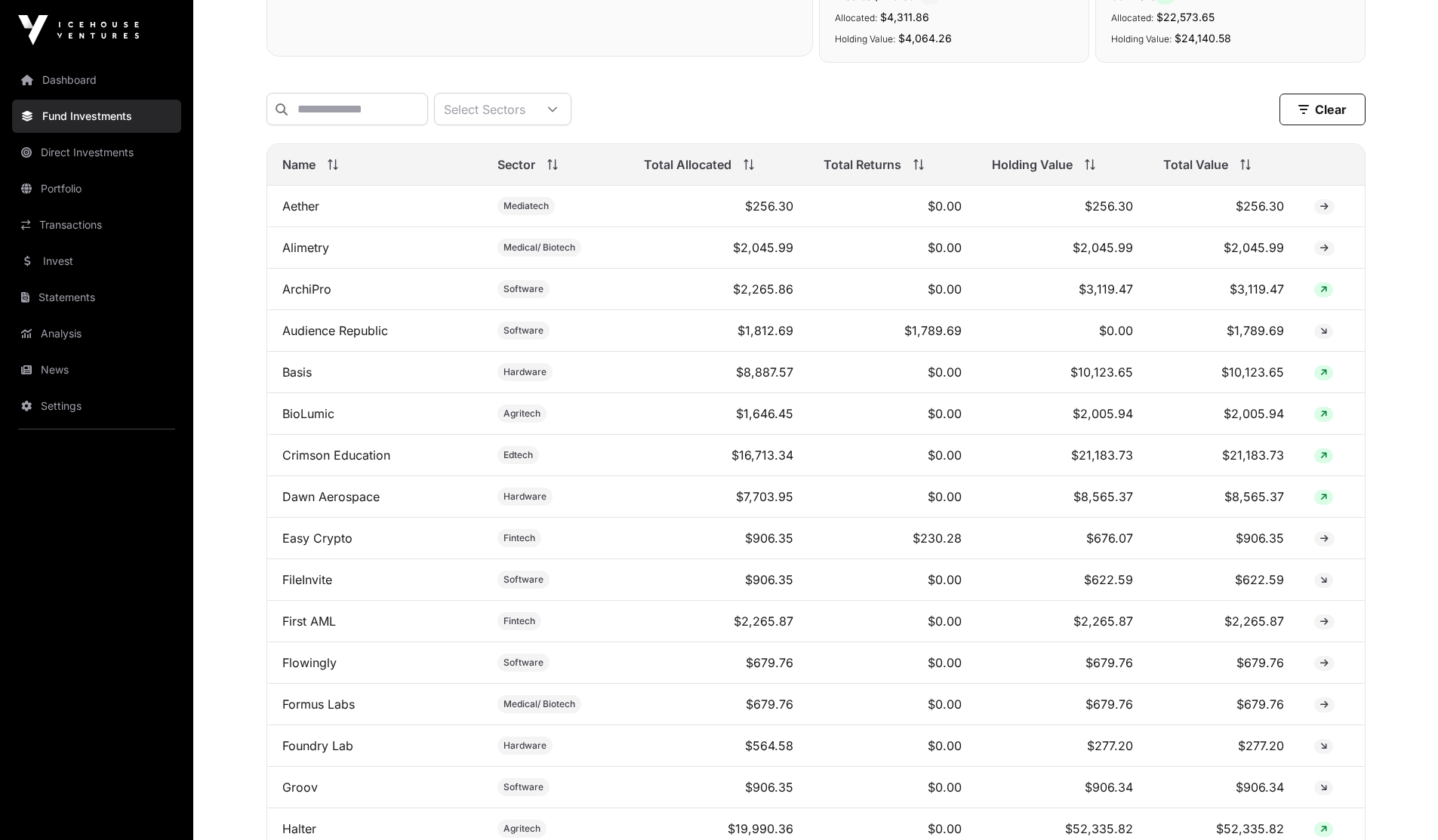
click at [309, 214] on link "Aether" at bounding box center [301, 205] width 37 height 15
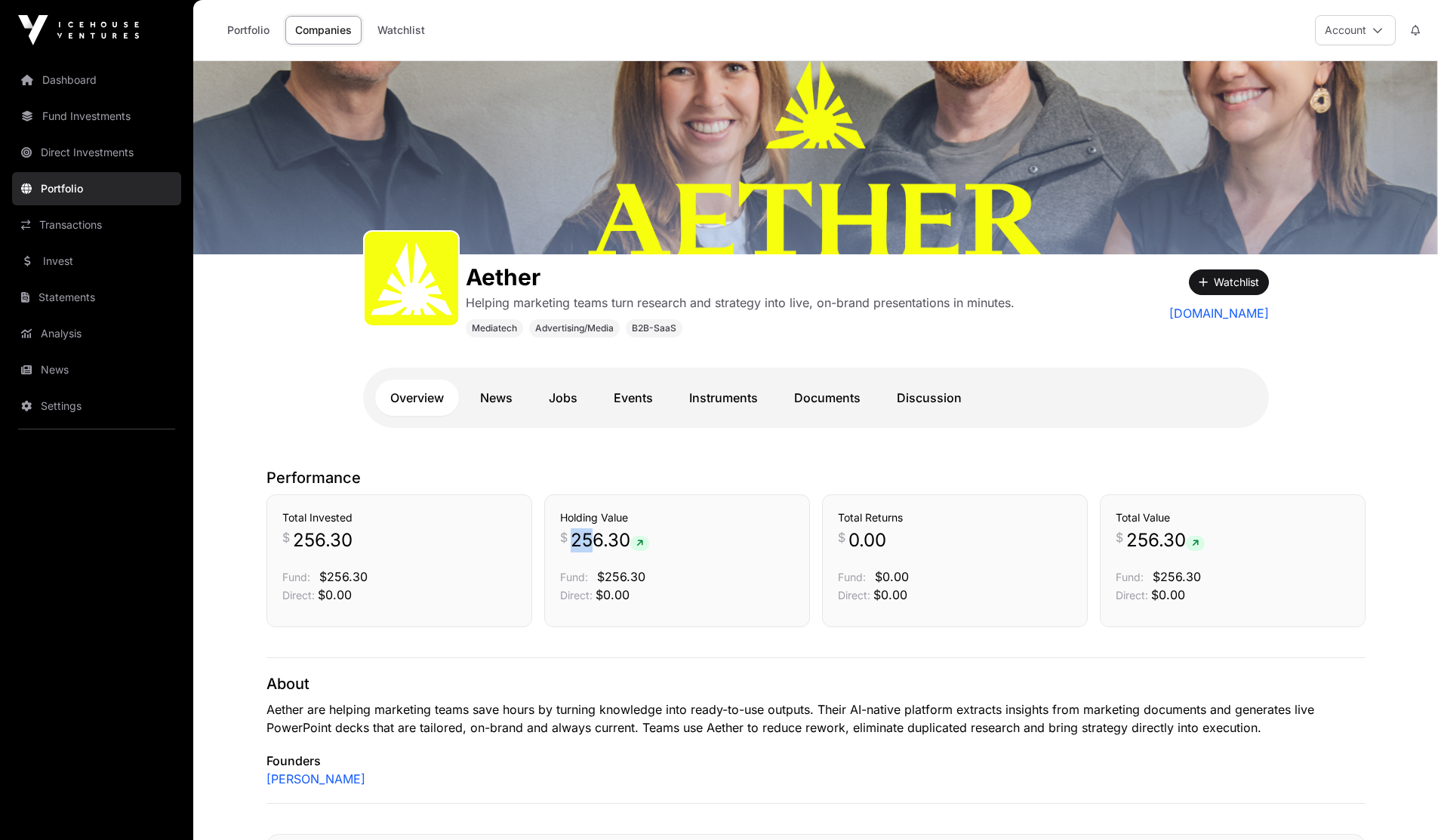
drag, startPoint x: 572, startPoint y: 541, endPoint x: 592, endPoint y: 547, distance: 20.9
click at [592, 547] on span "256.30" at bounding box center [609, 540] width 78 height 24
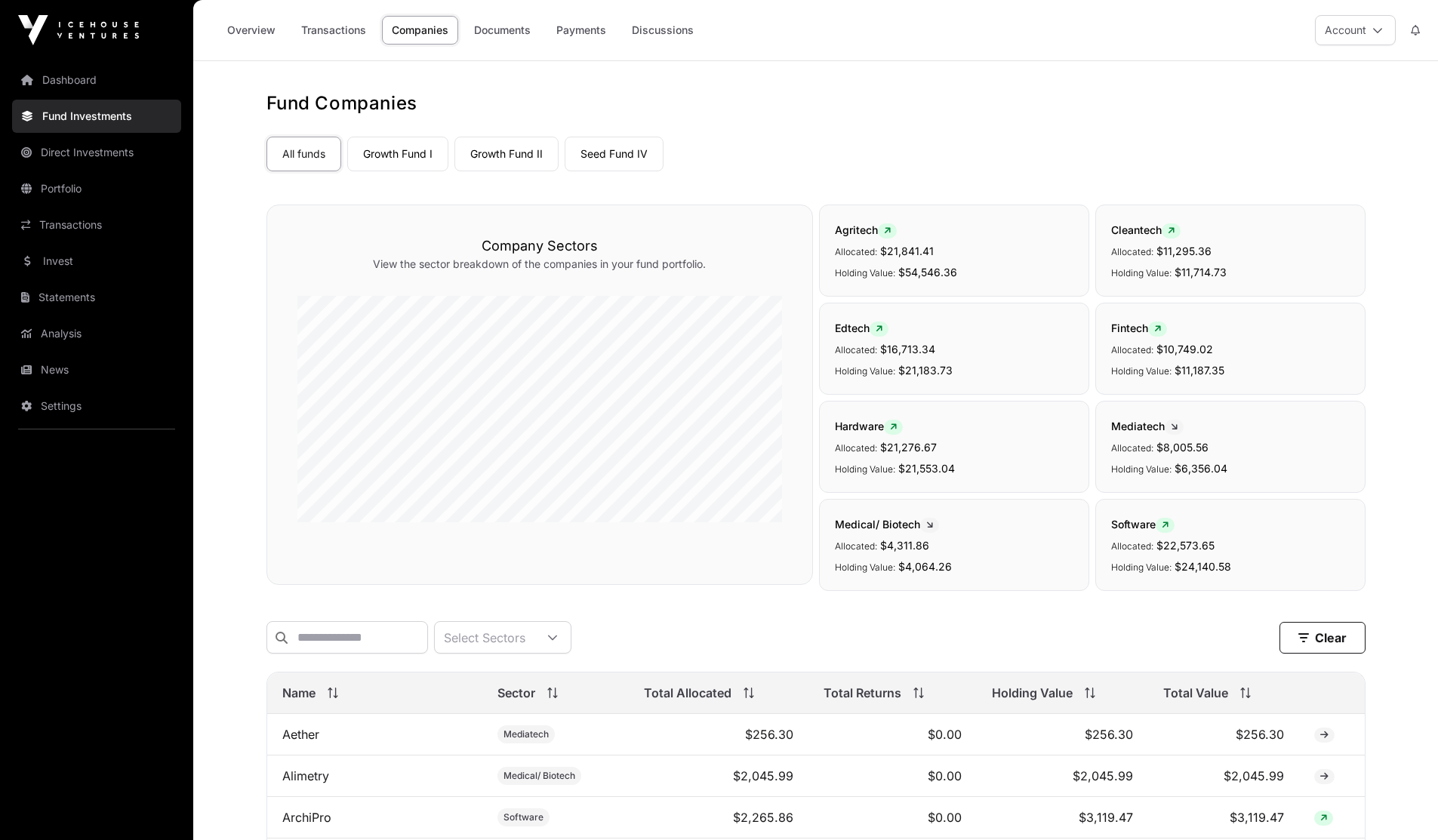
scroll to position [528, 0]
